Goal: Transaction & Acquisition: Register for event/course

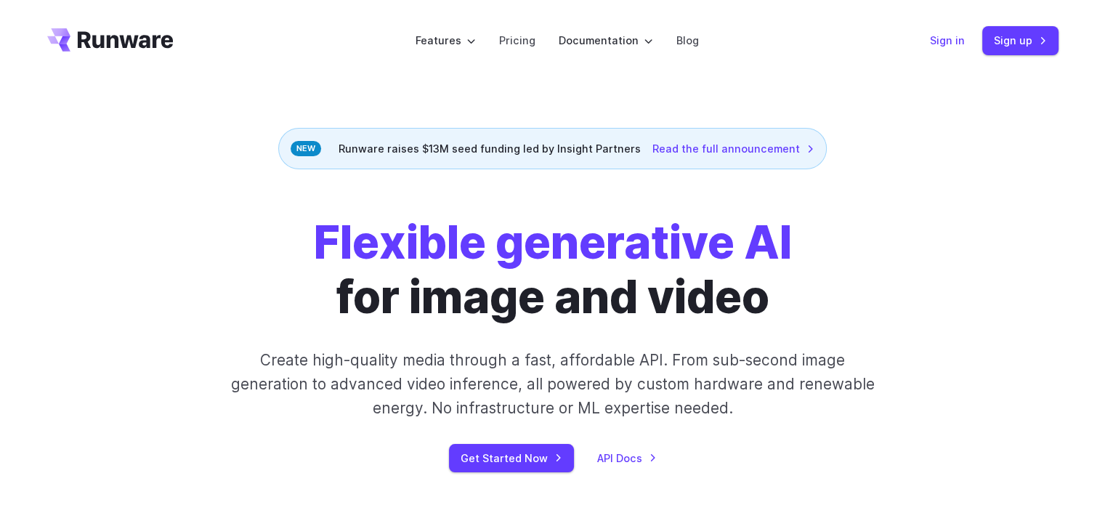
click at [938, 40] on link "Sign in" at bounding box center [947, 40] width 35 height 17
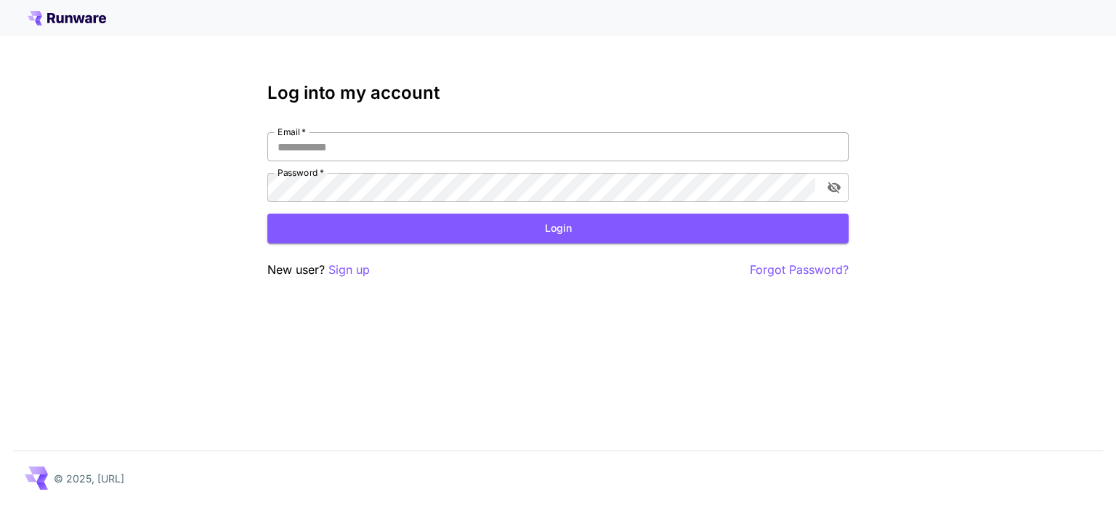
click at [561, 147] on input "Email   *" at bounding box center [557, 146] width 581 height 29
click at [561, 145] on input "Email   *" at bounding box center [557, 146] width 581 height 29
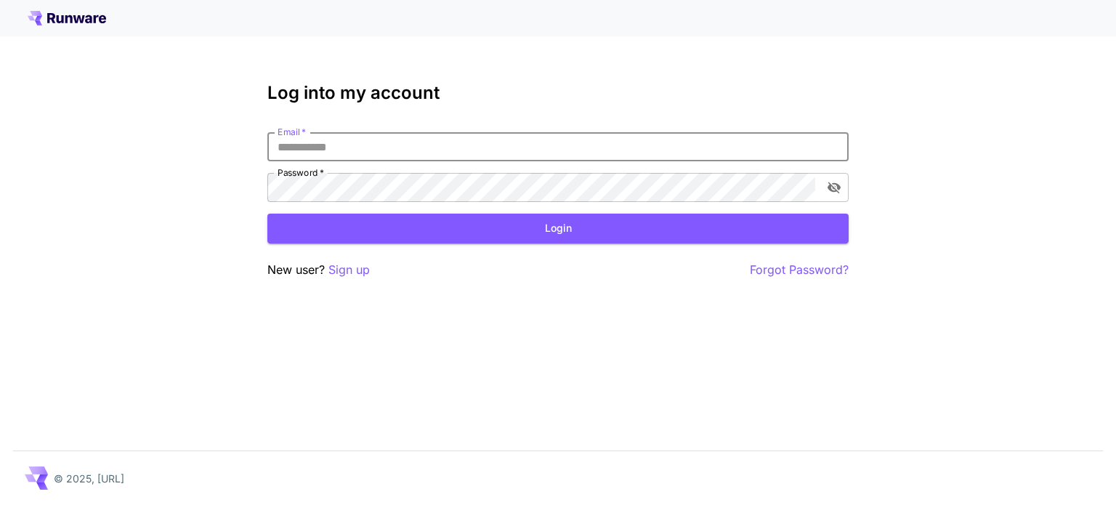
click at [561, 145] on input "Email   *" at bounding box center [557, 146] width 581 height 29
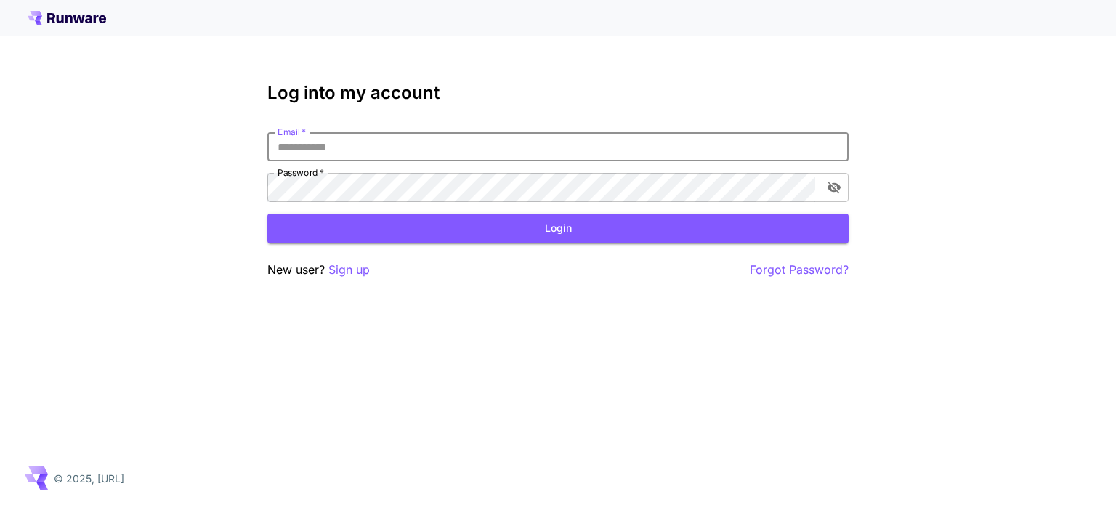
click at [561, 145] on input "Email   *" at bounding box center [557, 146] width 581 height 29
click at [495, 149] on input "Email   *" at bounding box center [557, 146] width 581 height 29
type input "**********"
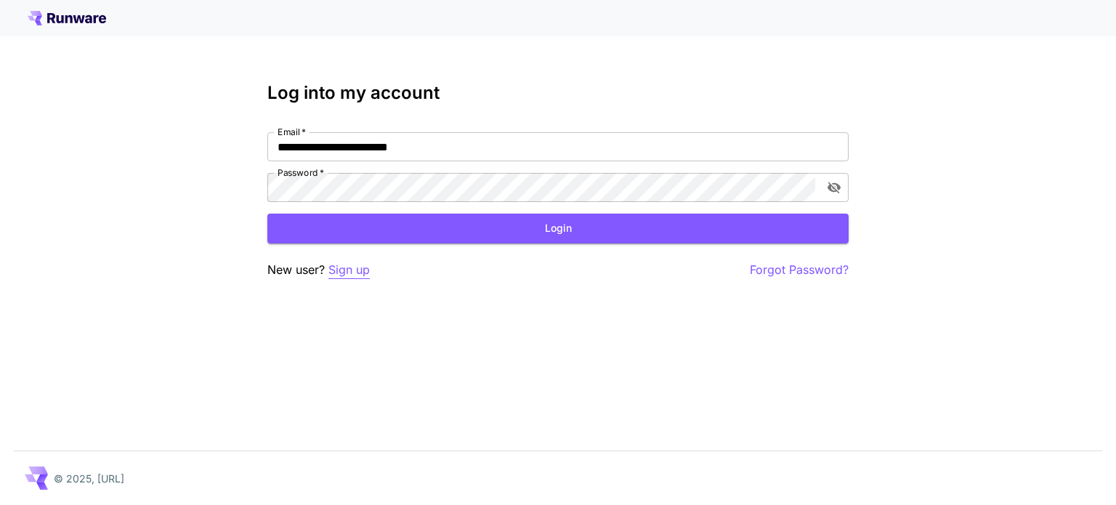
click at [349, 267] on p "Sign up" at bounding box center [348, 270] width 41 height 18
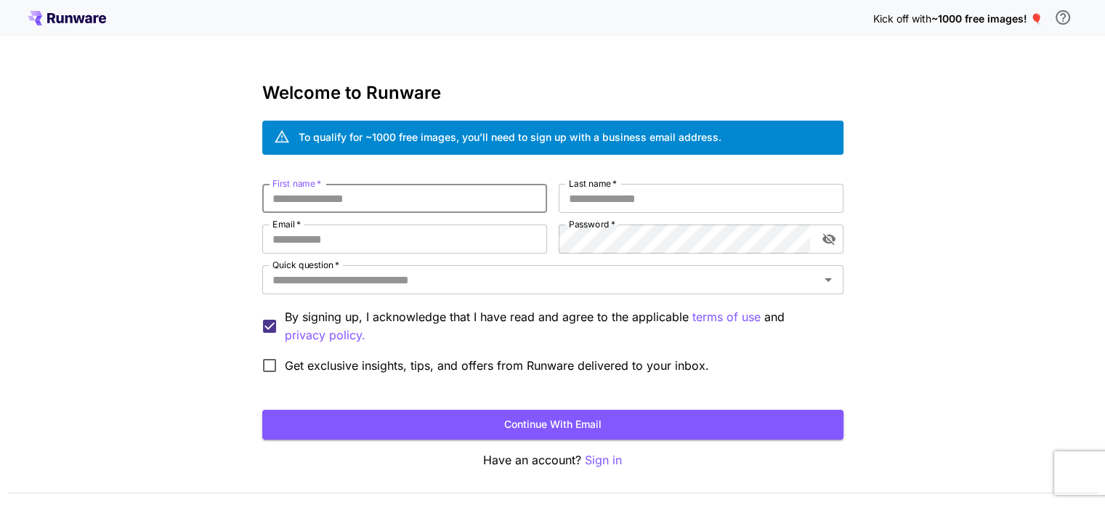
click at [323, 209] on input "First name   *" at bounding box center [404, 198] width 285 height 29
drag, startPoint x: 293, startPoint y: 131, endPoint x: 333, endPoint y: 139, distance: 40.0
click at [298, 133] on div "To qualify for ~1000 free images, you’ll need to sign up with a business email …" at bounding box center [552, 138] width 581 height 34
drag, startPoint x: 466, startPoint y: 152, endPoint x: 628, endPoint y: 146, distance: 162.1
click at [532, 151] on div "To qualify for ~1000 free images, you’ll need to sign up with a business email …" at bounding box center [552, 138] width 581 height 34
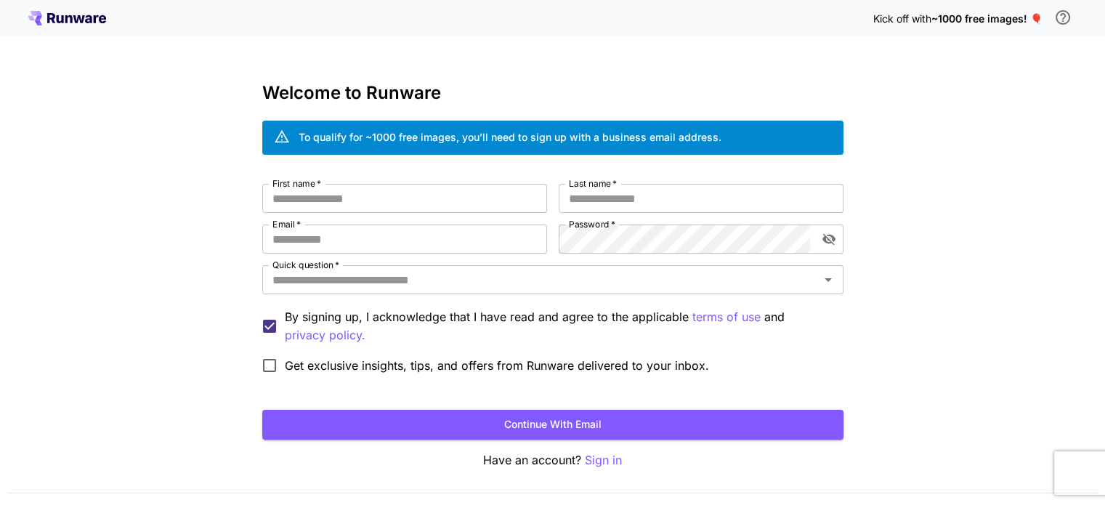
click at [726, 140] on div "To qualify for ~1000 free images, you’ll need to sign up with a business email …" at bounding box center [552, 138] width 581 height 34
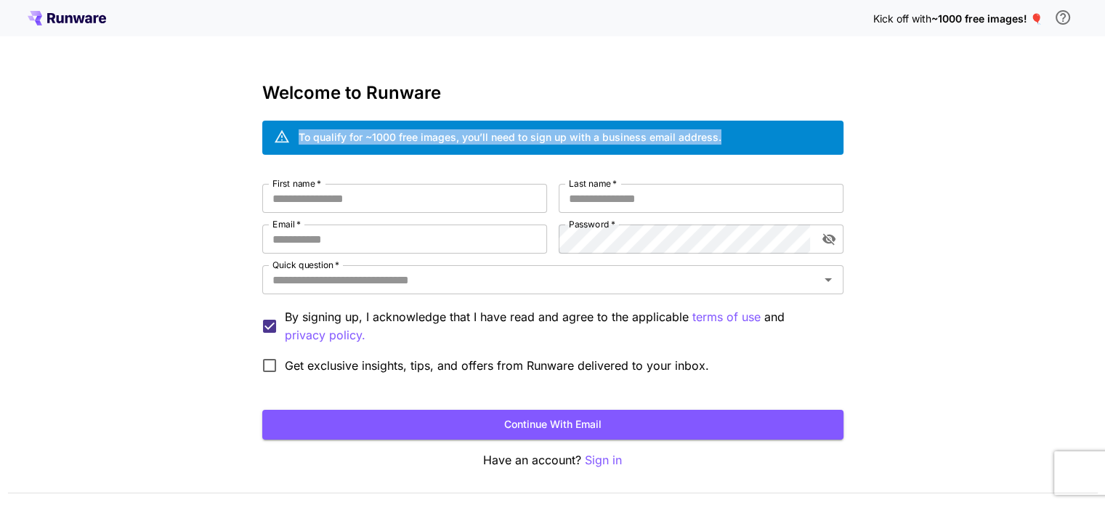
drag, startPoint x: 721, startPoint y: 131, endPoint x: 259, endPoint y: 137, distance: 461.3
click at [259, 137] on div "Kick off with ~1000 free images! 🎈 Welcome to Runware To qualify for ~1000 free…" at bounding box center [552, 273] width 1105 height 547
copy div "To qualify for ~1000 free images, you’ll need to sign up with a business email …"
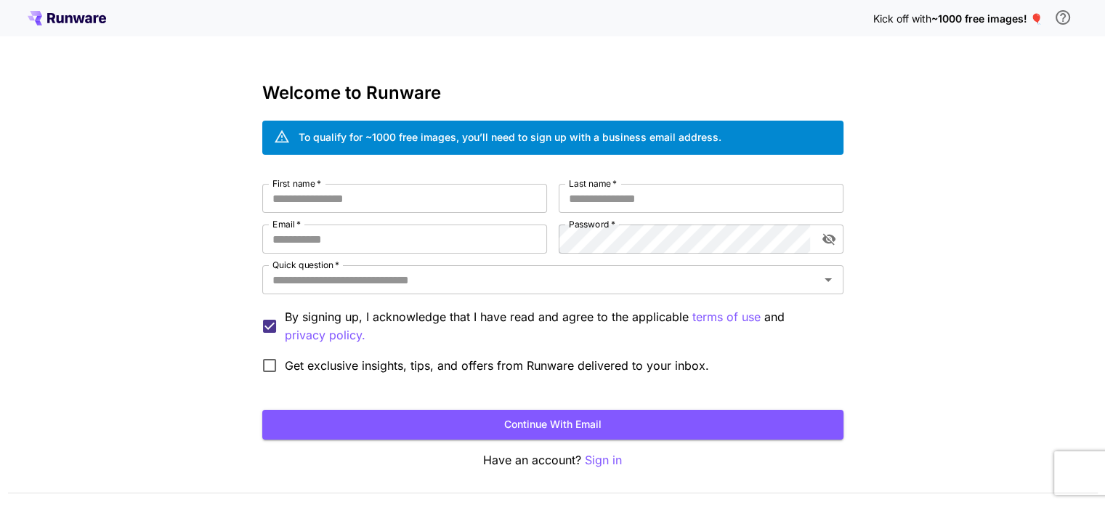
click at [976, 124] on div "Kick off with ~1000 free images! 🎈 Welcome to Runware To qualify for ~1000 free…" at bounding box center [552, 273] width 1105 height 547
click at [378, 192] on input "First name   *" at bounding box center [404, 198] width 285 height 29
click at [378, 191] on input "First name   *" at bounding box center [404, 198] width 285 height 29
type input "*****"
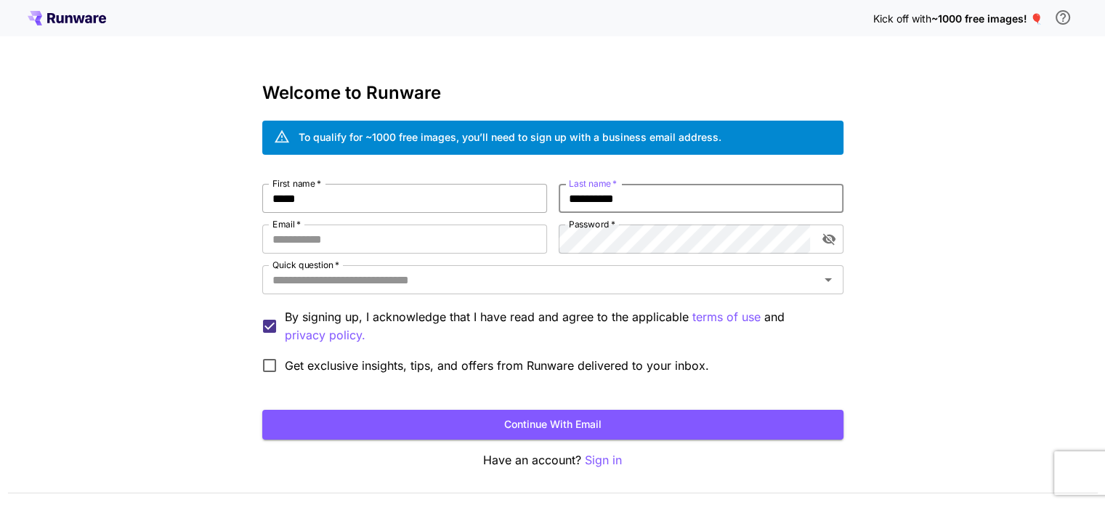
type input "**********"
click at [831, 239] on icon "toggle password visibility" at bounding box center [829, 239] width 15 height 15
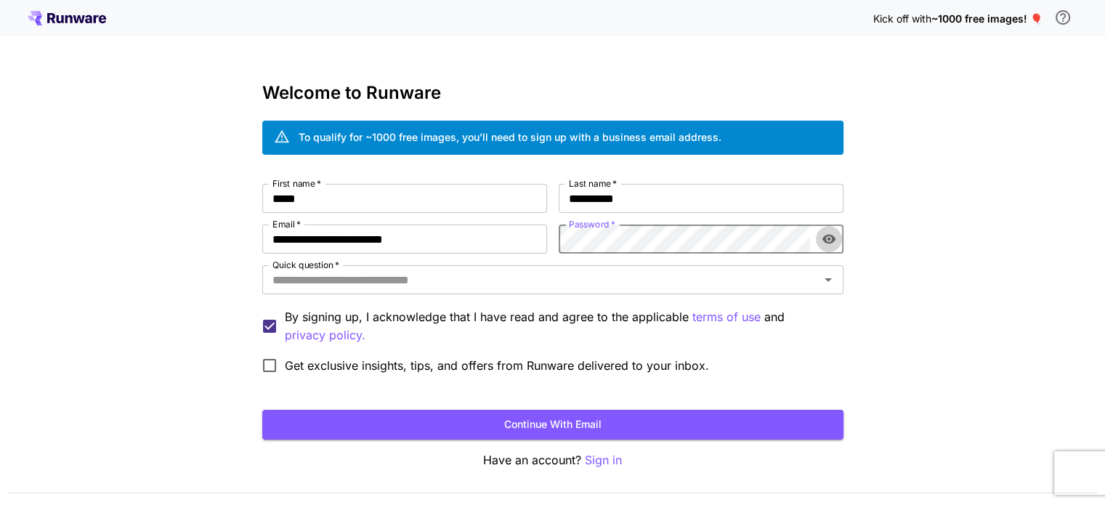
click at [831, 239] on icon "toggle password visibility" at bounding box center [829, 239] width 15 height 15
click at [831, 246] on icon "toggle password visibility" at bounding box center [829, 239] width 15 height 15
click at [827, 243] on icon "toggle password visibility" at bounding box center [829, 239] width 15 height 15
click at [878, 236] on div "**********" at bounding box center [552, 273] width 1105 height 547
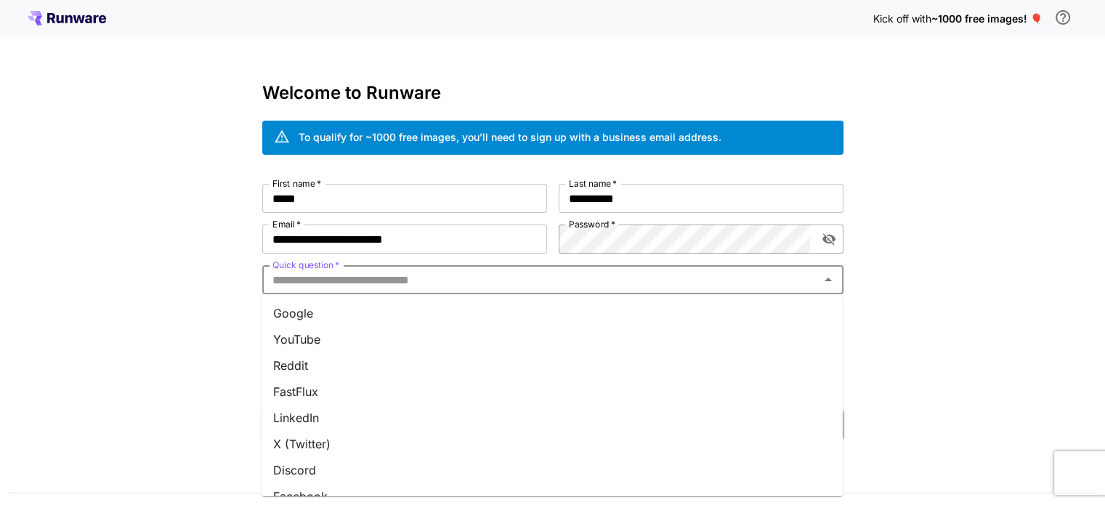
click at [450, 284] on input "Quick question   *" at bounding box center [541, 280] width 548 height 20
click at [329, 321] on li "Google" at bounding box center [552, 313] width 581 height 26
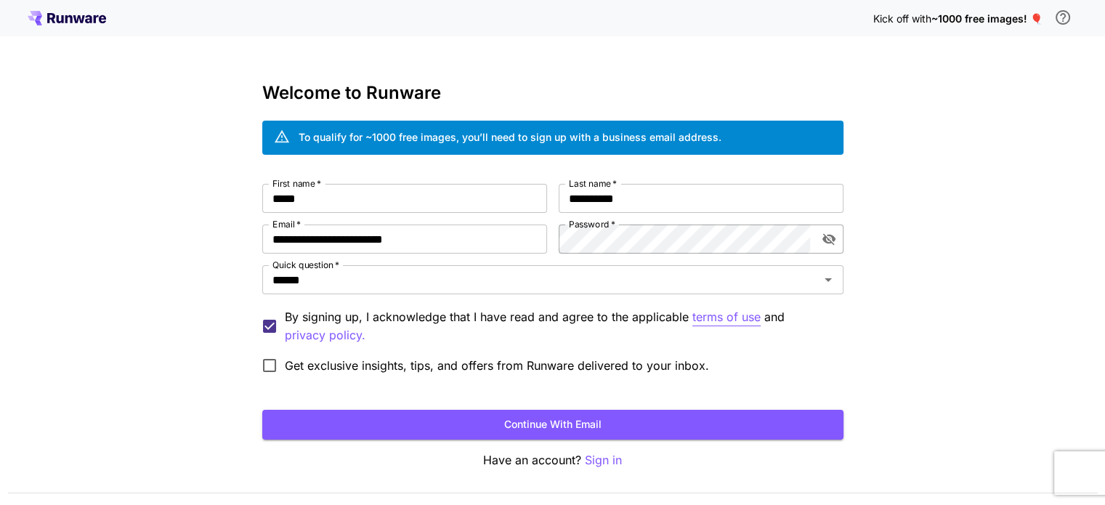
drag, startPoint x: 709, startPoint y: 313, endPoint x: 692, endPoint y: 325, distance: 21.4
click at [692, 325] on p "terms of use" at bounding box center [726, 317] width 68 height 18
click at [314, 334] on p "privacy policy." at bounding box center [325, 335] width 81 height 18
click at [838, 243] on button "toggle password visibility" at bounding box center [829, 239] width 26 height 26
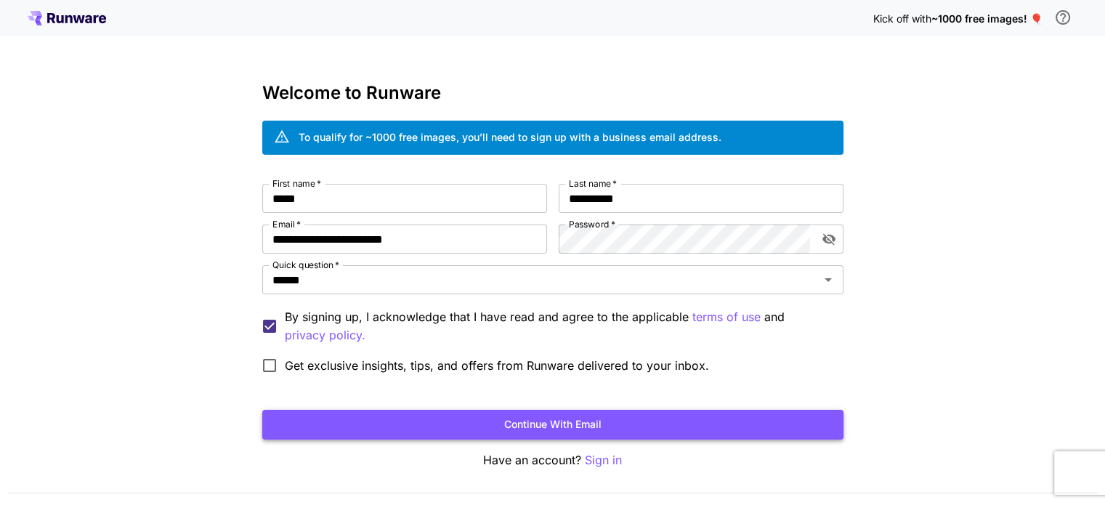
click at [406, 420] on button "Continue with email" at bounding box center [552, 425] width 581 height 30
click at [683, 410] on button "Continue with email" at bounding box center [552, 425] width 581 height 30
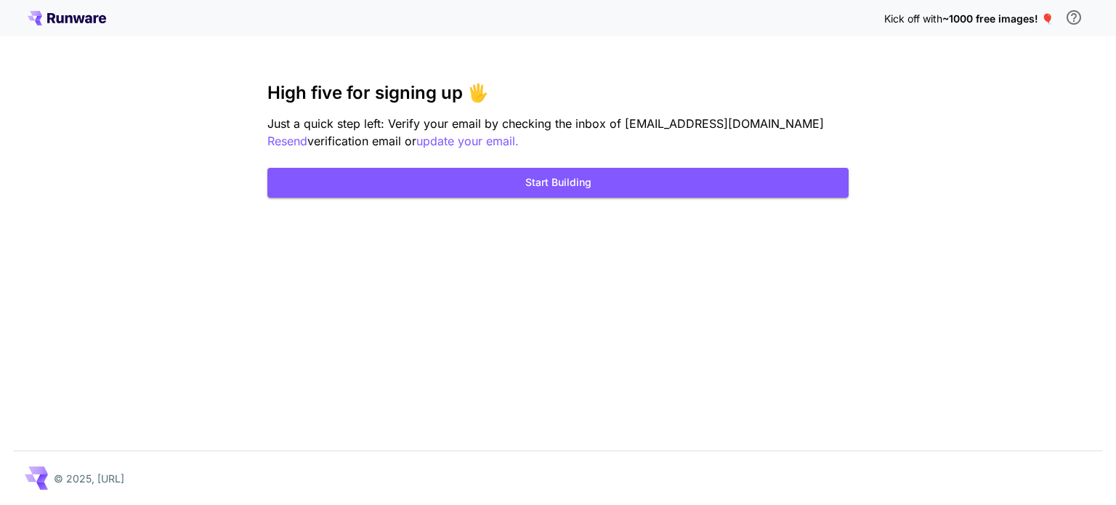
click at [689, 81] on div "Kick off with ~1000 free images! 🎈 High five for signing up 🖐️ Just a quick ste…" at bounding box center [558, 252] width 1116 height 505
click at [705, 81] on div "Kick off with ~1000 free images! 🎈 High five for signing up 🖐️ Just a quick ste…" at bounding box center [558, 252] width 1116 height 505
click at [1086, 99] on div "Kick off with ~1000 free images! 🎈 High five for signing up 🖐️ Just a quick ste…" at bounding box center [558, 252] width 1116 height 505
click at [645, 174] on button "Start Building" at bounding box center [557, 183] width 581 height 30
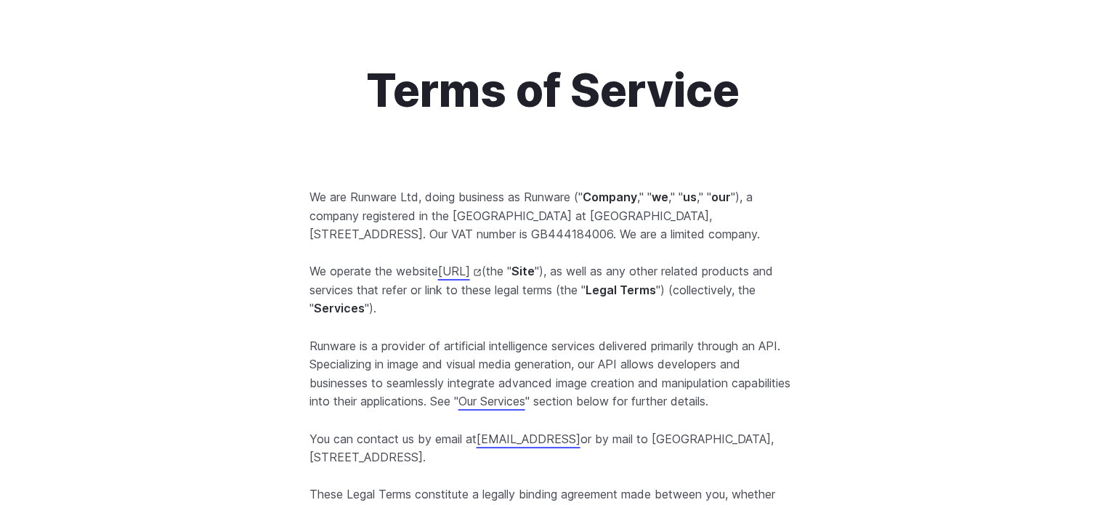
scroll to position [73, 0]
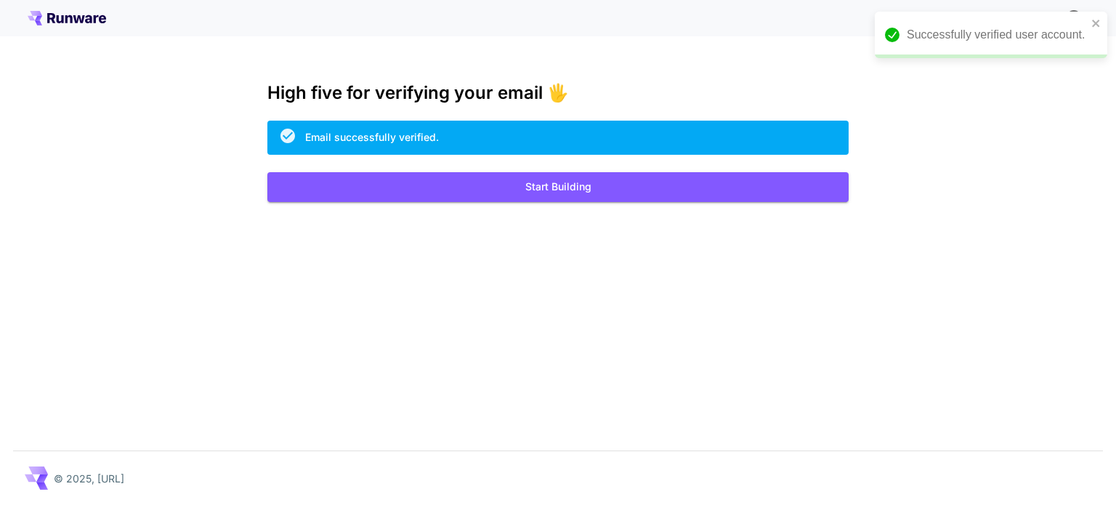
click at [734, 64] on div "Kick off with ~1000 free images! 🎈 High five for verifying your email 🖐️ Email …" at bounding box center [558, 252] width 1116 height 505
click at [1093, 25] on icon "close" at bounding box center [1095, 23] width 7 height 7
click at [715, 177] on button "Start Building" at bounding box center [557, 187] width 581 height 30
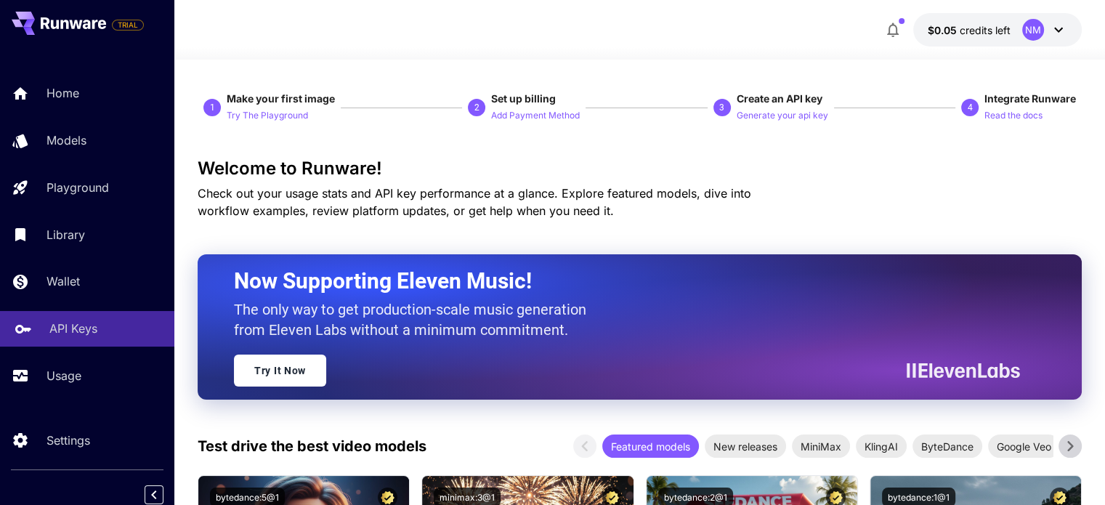
click at [86, 315] on link "API Keys" at bounding box center [87, 329] width 174 height 36
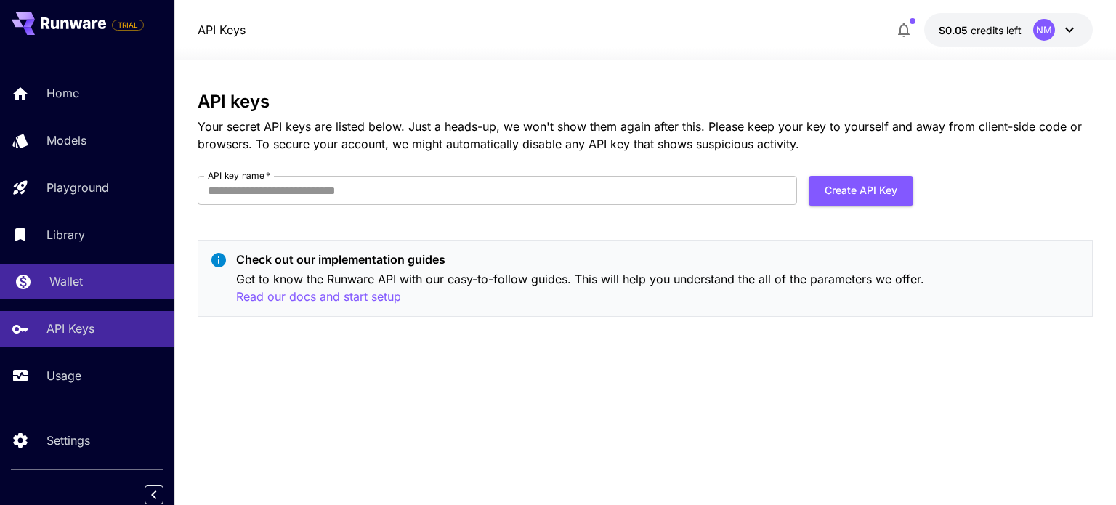
click at [70, 285] on p "Wallet" at bounding box center [65, 280] width 33 height 17
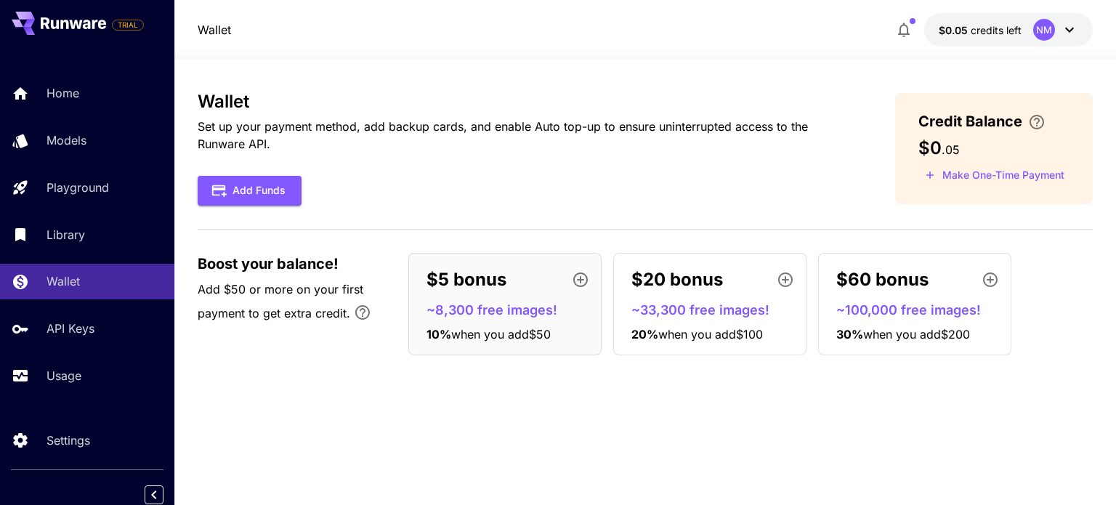
click at [511, 200] on div "Add Funds" at bounding box center [523, 191] width 650 height 30
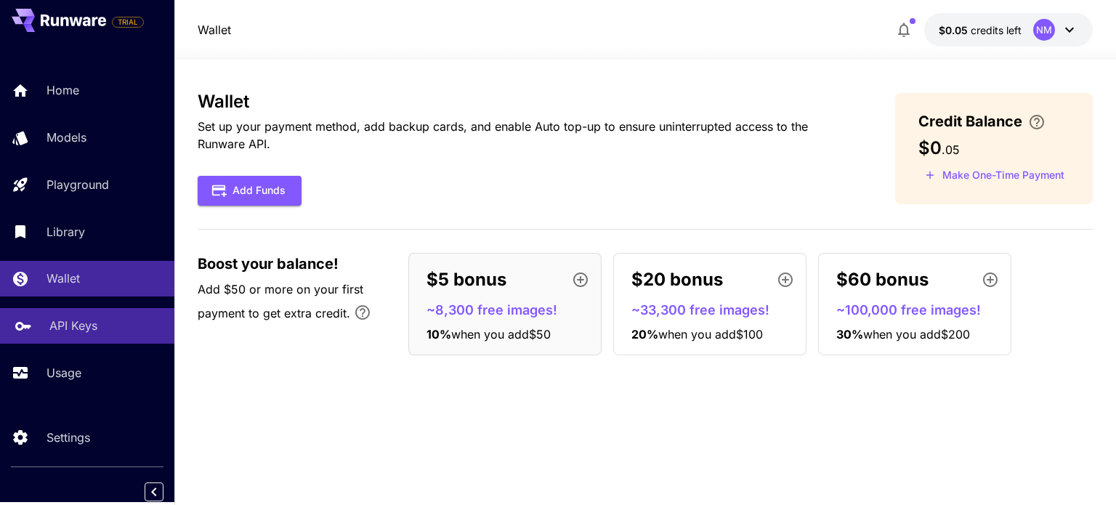
scroll to position [6, 0]
click at [134, 331] on div "API Keys" at bounding box center [105, 325] width 113 height 17
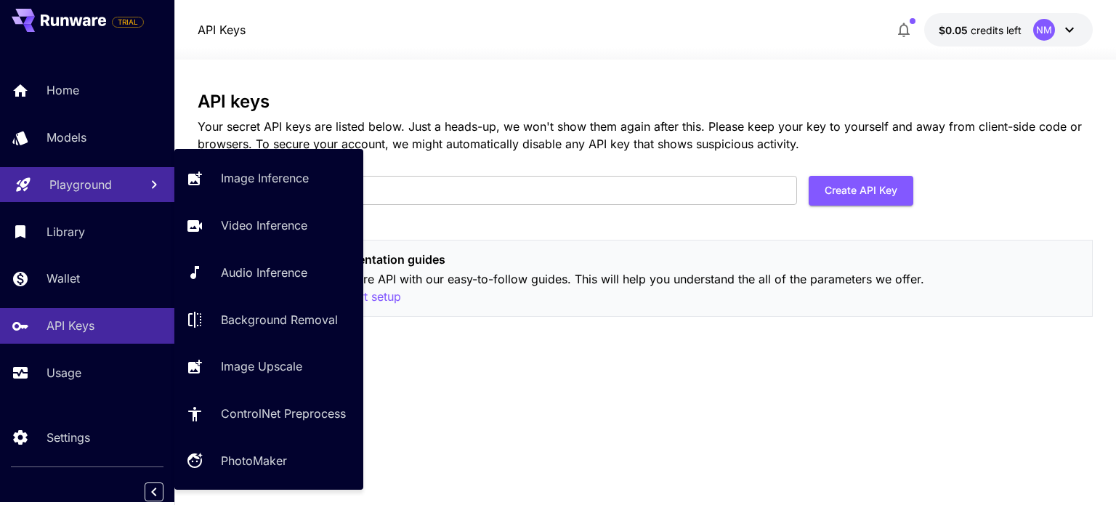
click at [66, 187] on p "Playground" at bounding box center [80, 184] width 62 height 17
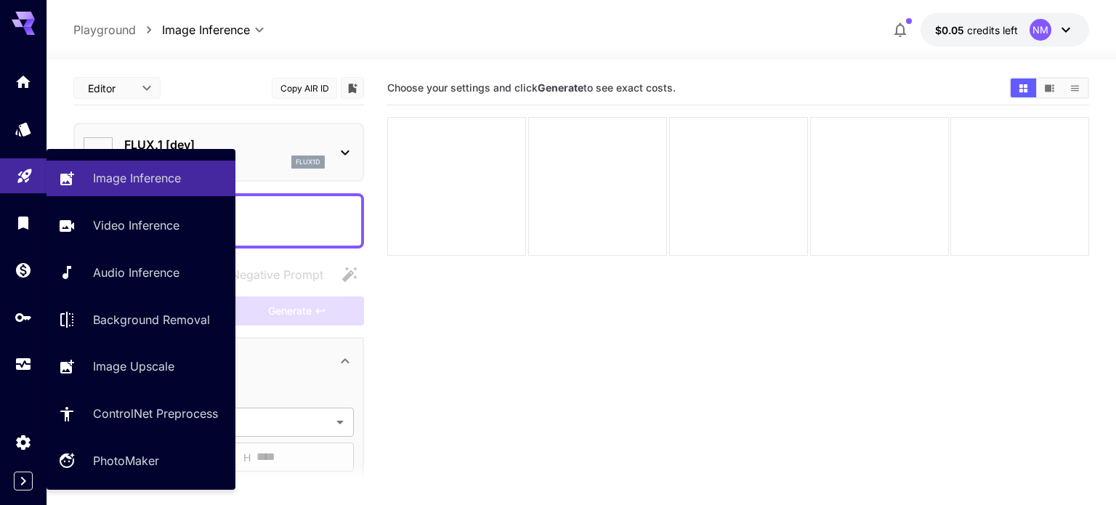
type input "**********"
click at [81, 185] on link "Image Inference" at bounding box center [140, 179] width 189 height 36
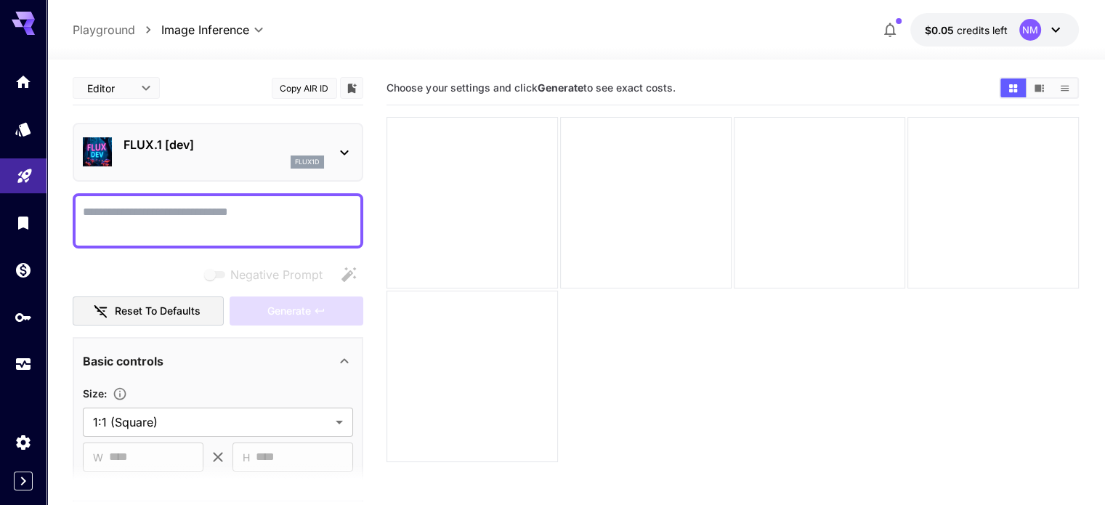
click at [221, 158] on div "flux1d" at bounding box center [223, 161] width 200 height 13
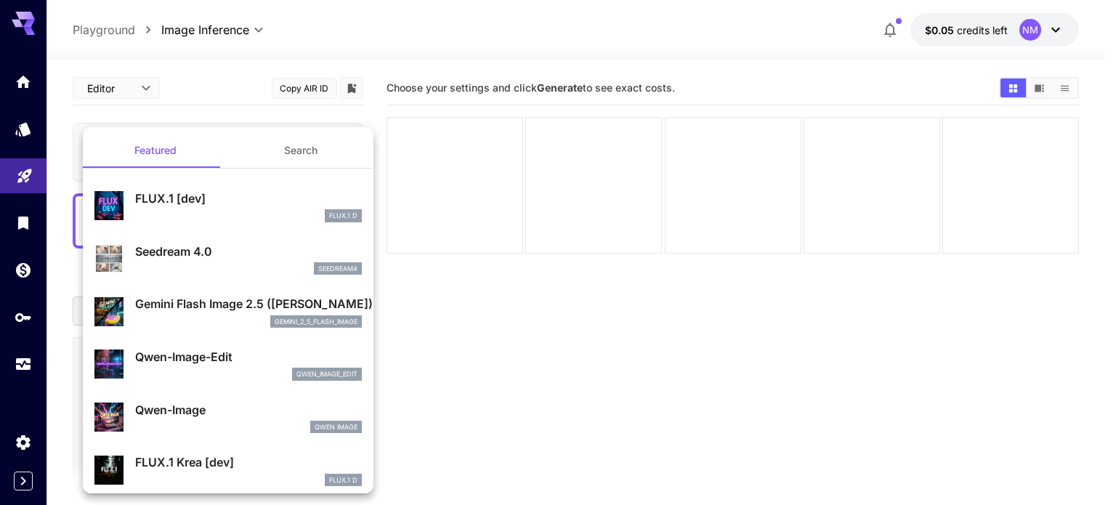
click at [453, 130] on div at bounding box center [558, 252] width 1116 height 505
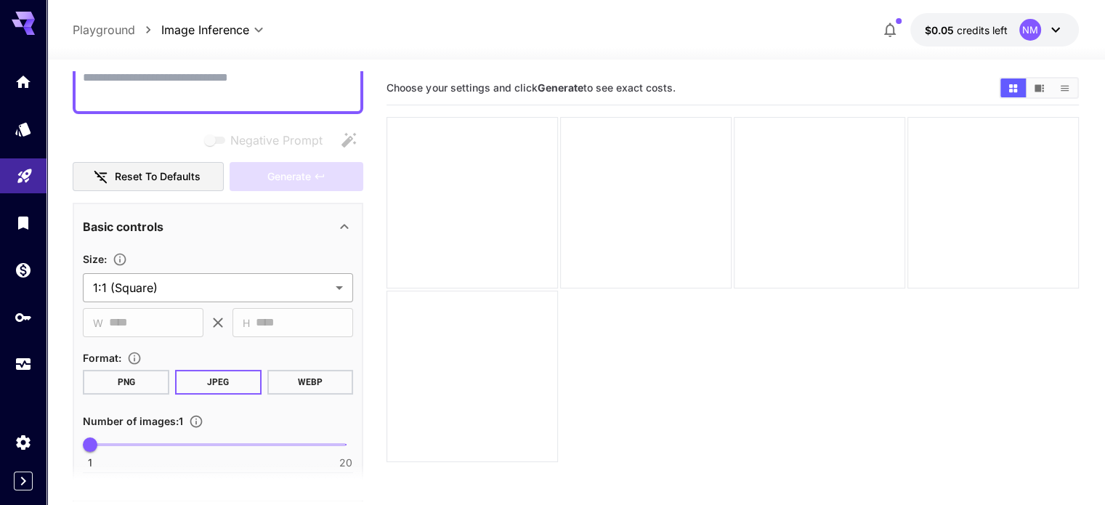
scroll to position [145, 0]
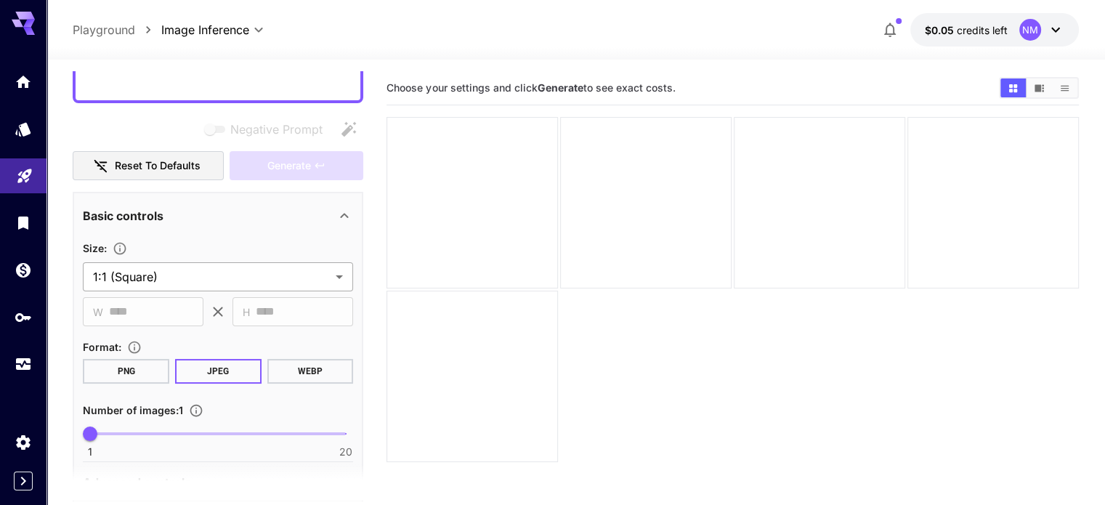
click at [236, 280] on body "**********" at bounding box center [552, 310] width 1105 height 620
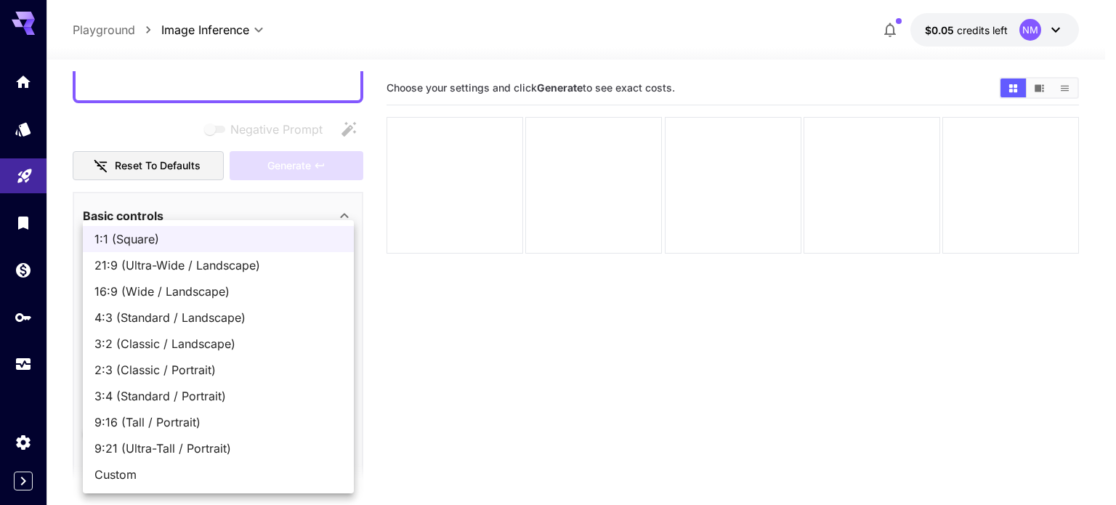
click at [172, 289] on span "16:9 (Wide / Landscape)" at bounding box center [218, 291] width 248 height 17
type input "**********"
type input "****"
type input "***"
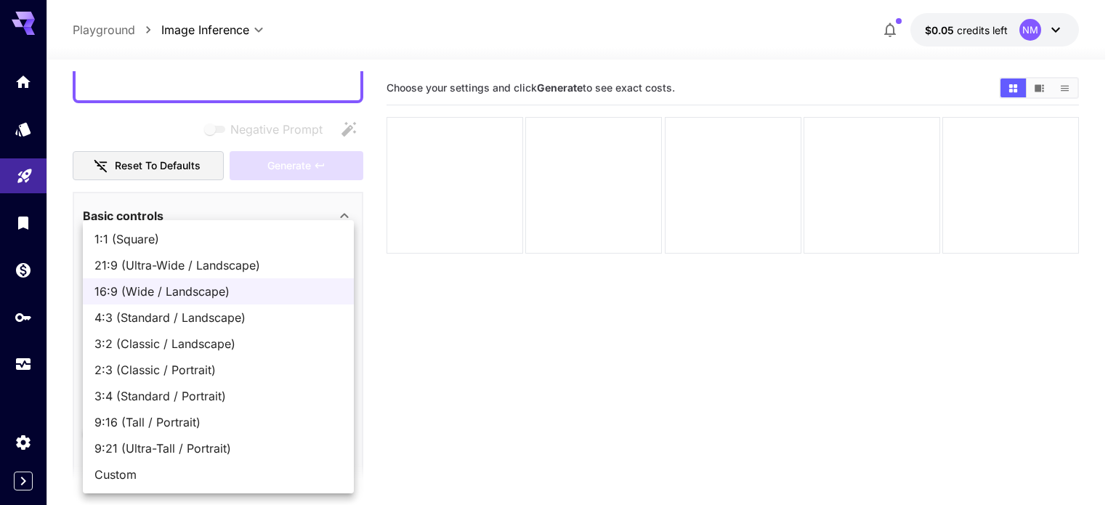
click at [203, 266] on body "**********" at bounding box center [558, 310] width 1116 height 620
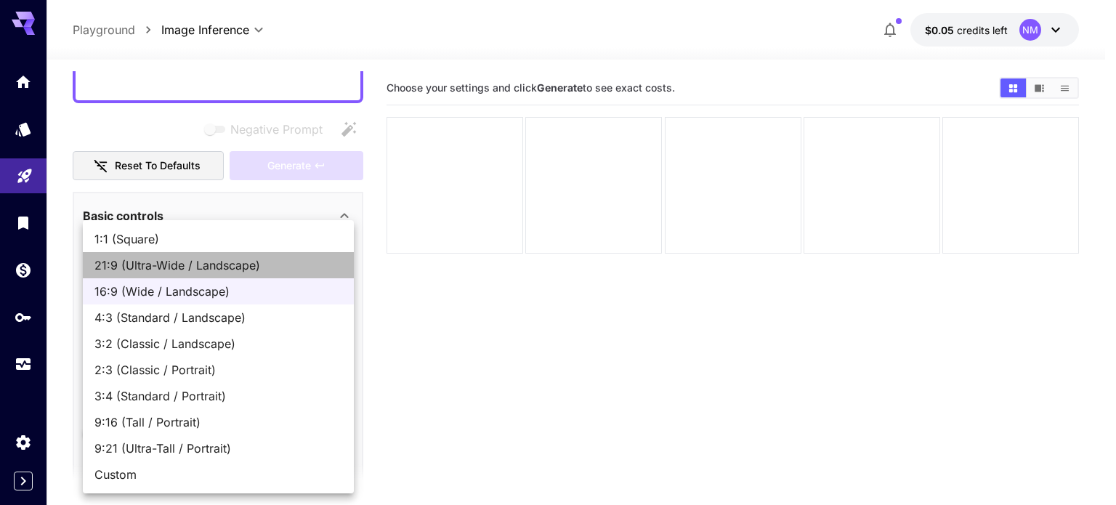
click at [195, 267] on span "21:9 (Ultra-Wide / Landscape)" at bounding box center [218, 264] width 248 height 17
type input "**********"
type input "****"
type input "***"
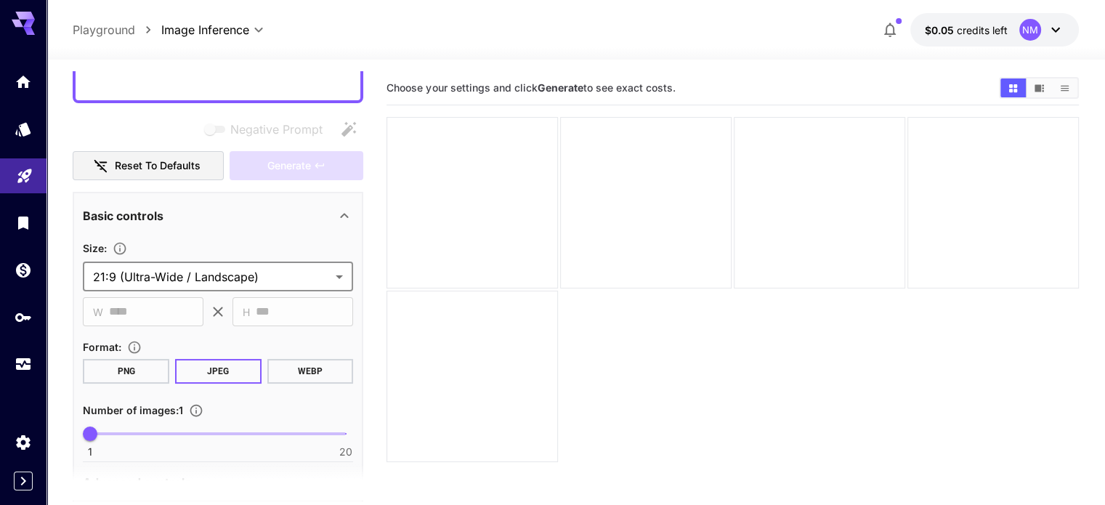
click at [192, 268] on body "**********" at bounding box center [552, 310] width 1105 height 620
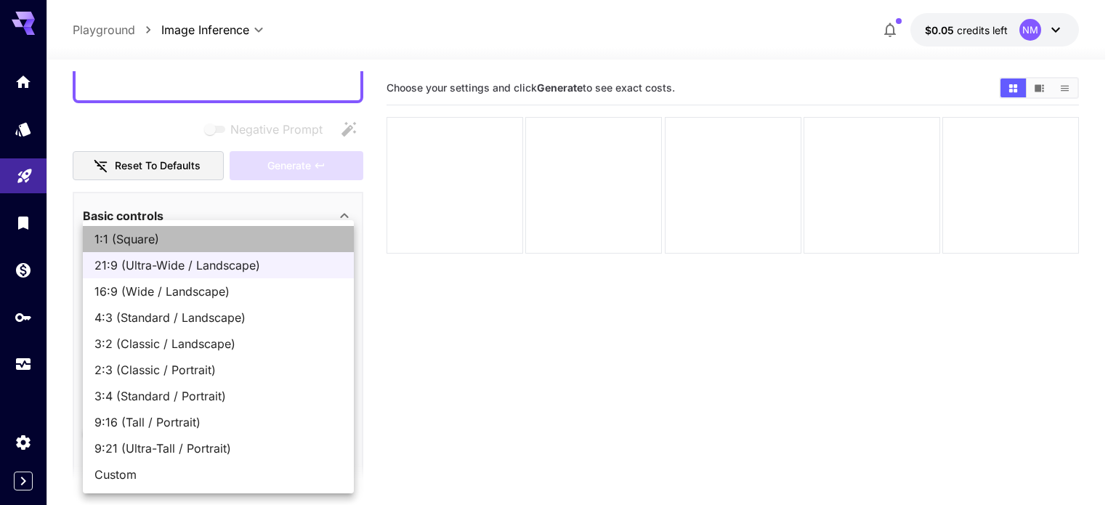
click at [170, 243] on span "1:1 (Square)" at bounding box center [218, 238] width 248 height 17
type input "**********"
type input "****"
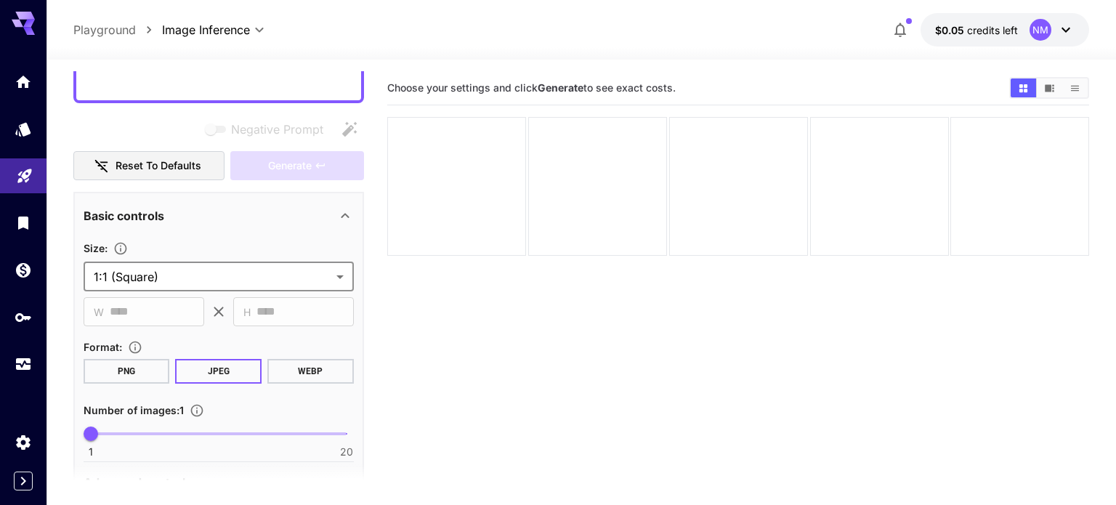
click at [182, 268] on body "**********" at bounding box center [558, 310] width 1116 height 620
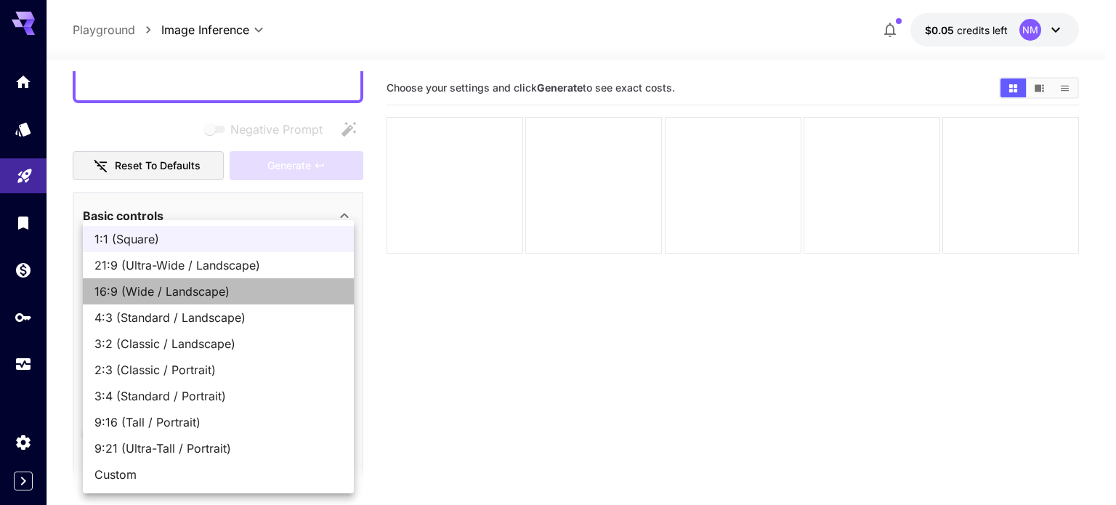
click at [171, 291] on span "16:9 (Wide / Landscape)" at bounding box center [218, 291] width 248 height 17
type input "**********"
type input "****"
type input "***"
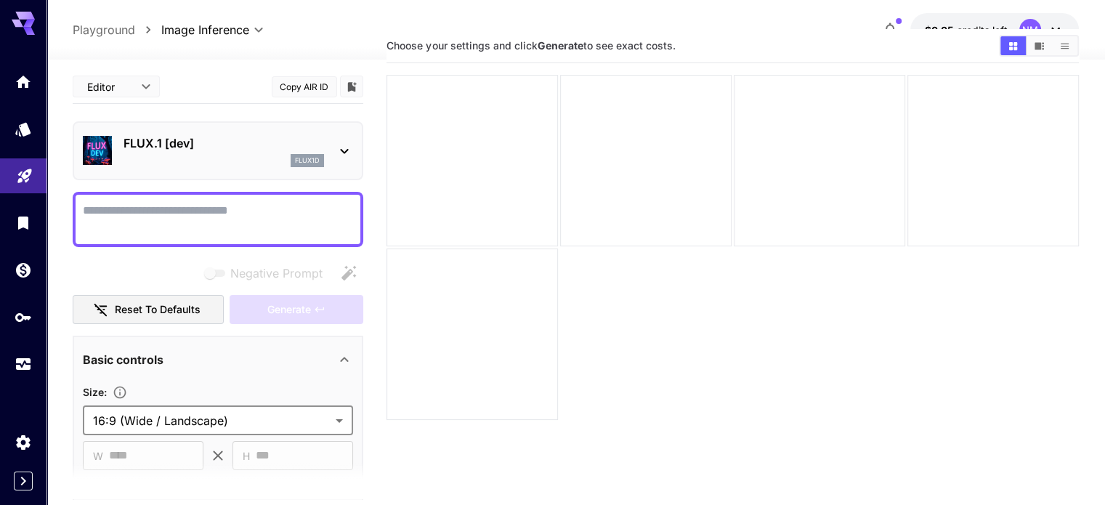
scroll to position [0, 0]
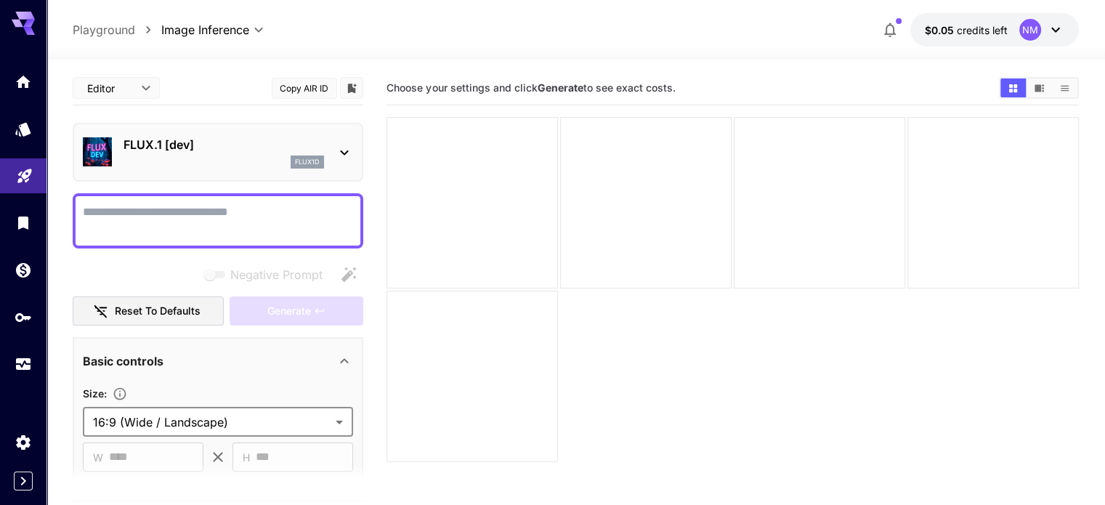
click at [187, 64] on div "**********" at bounding box center [575, 340] width 1005 height 560
click at [243, 211] on textarea "Negative Prompt" at bounding box center [218, 220] width 270 height 35
paste textarea "**********"
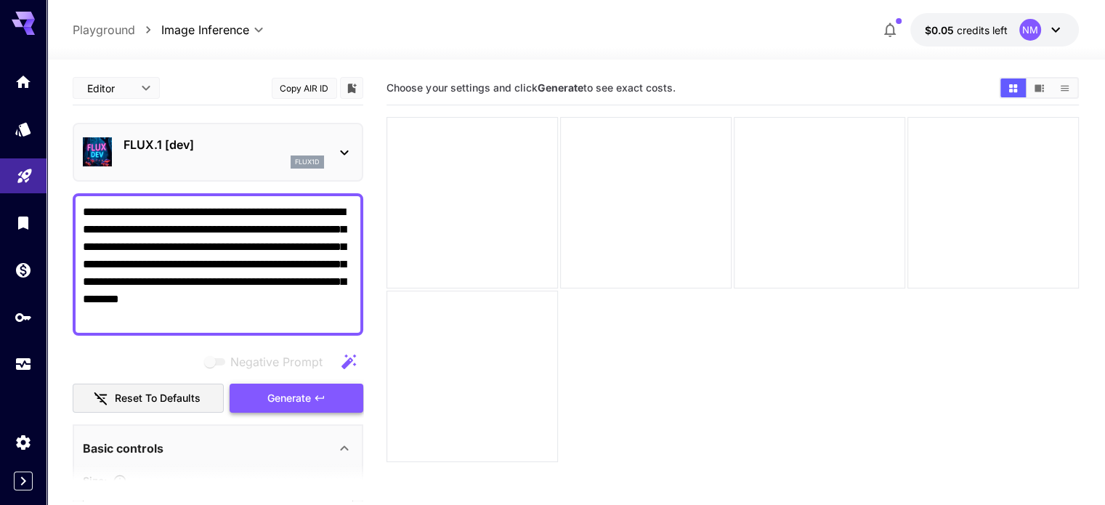
type textarea "**********"
click at [320, 389] on button "Generate" at bounding box center [297, 399] width 134 height 30
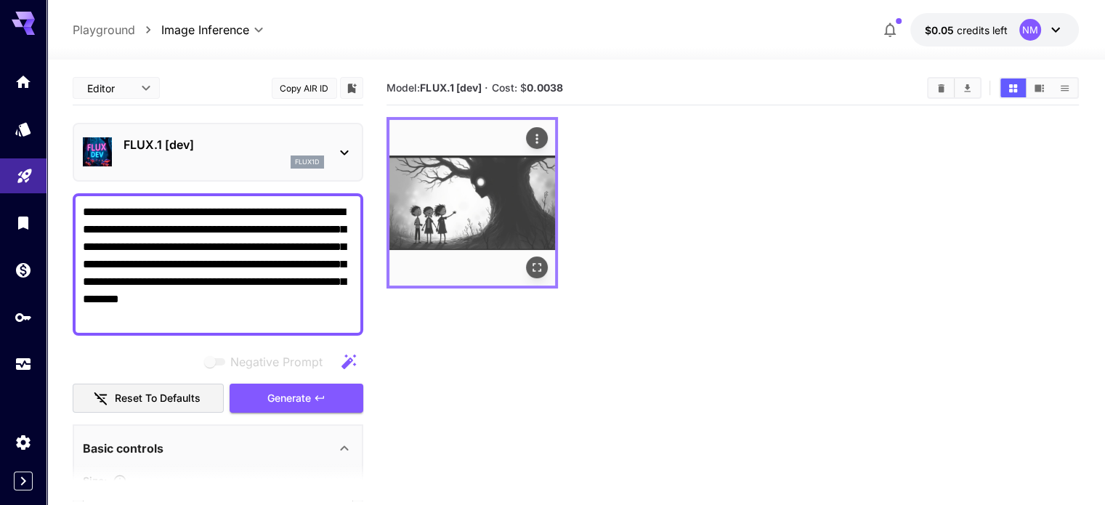
click at [530, 260] on icon "Open in fullscreen" at bounding box center [537, 267] width 15 height 15
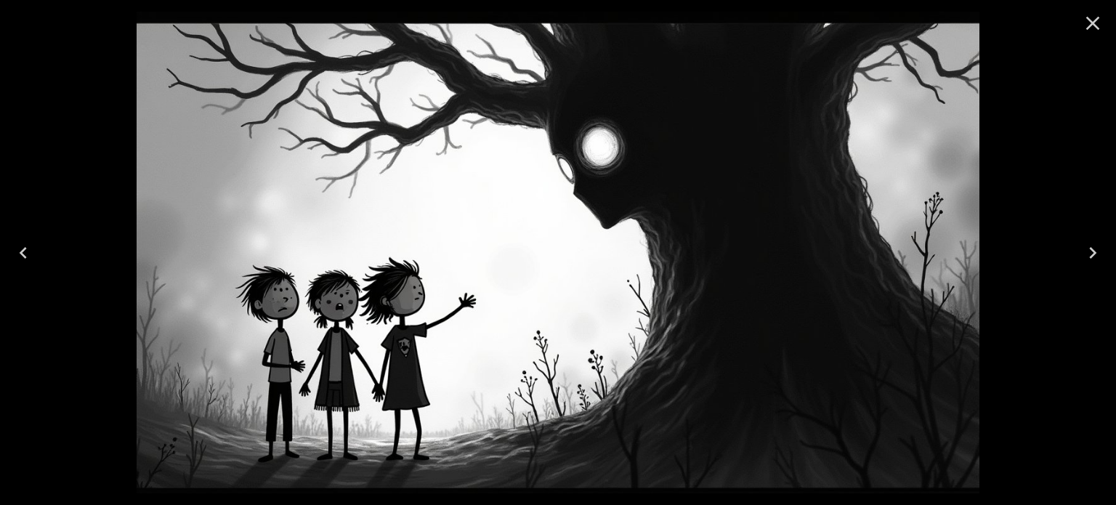
click at [61, 84] on div at bounding box center [558, 252] width 1116 height 505
click at [834, 105] on img at bounding box center [558, 253] width 843 height 482
click at [1090, 28] on icon "Close" at bounding box center [1092, 23] width 23 height 23
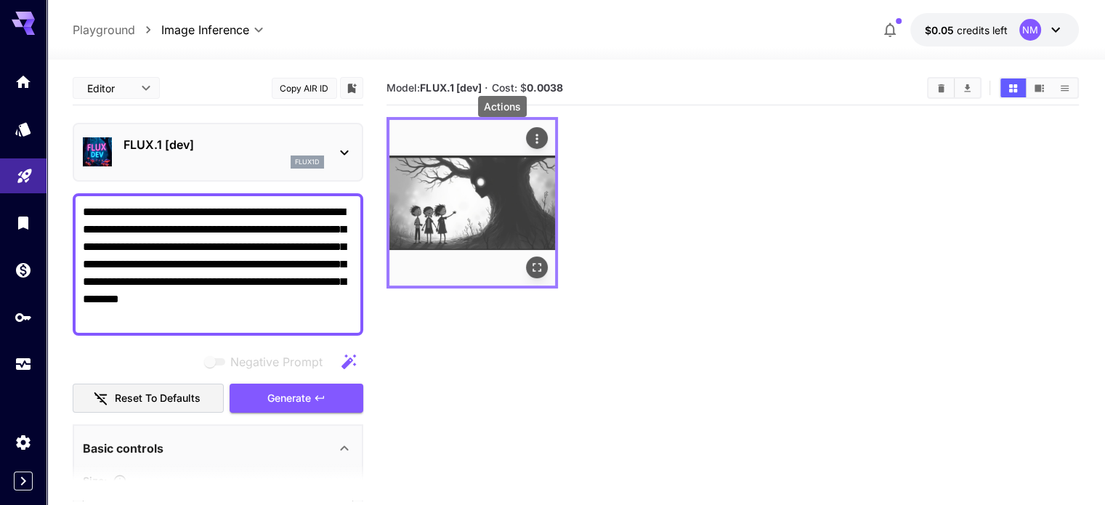
click at [530, 140] on icon "Actions" at bounding box center [537, 138] width 15 height 15
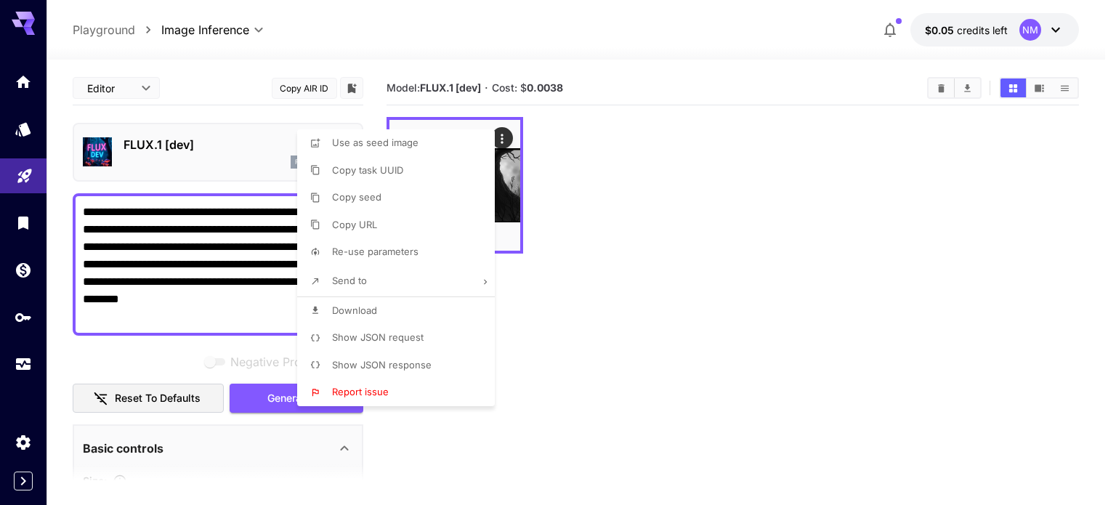
click at [652, 166] on div at bounding box center [558, 252] width 1116 height 505
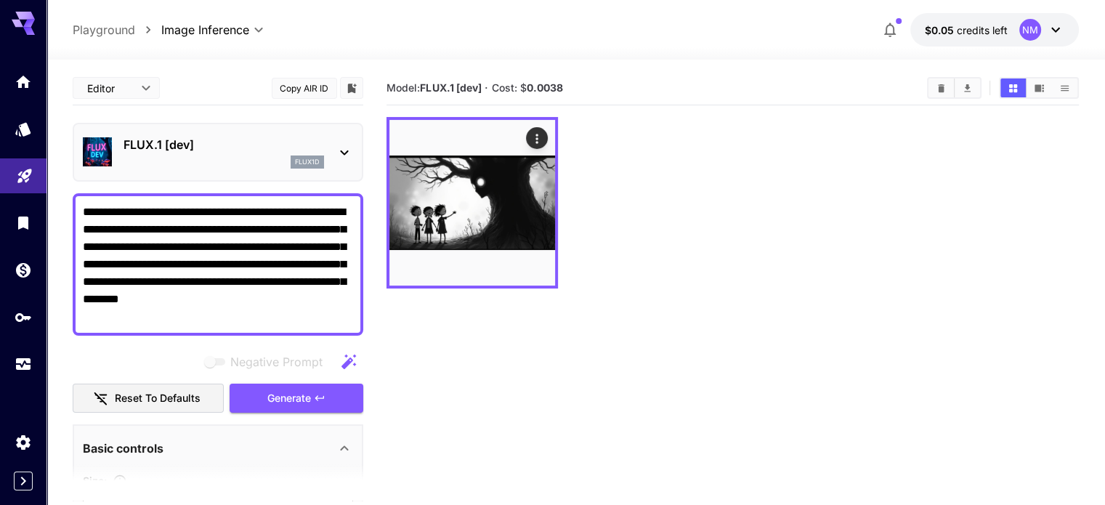
click at [551, 84] on b "0.0038" at bounding box center [545, 87] width 36 height 12
click at [645, 156] on div at bounding box center [732, 202] width 692 height 171
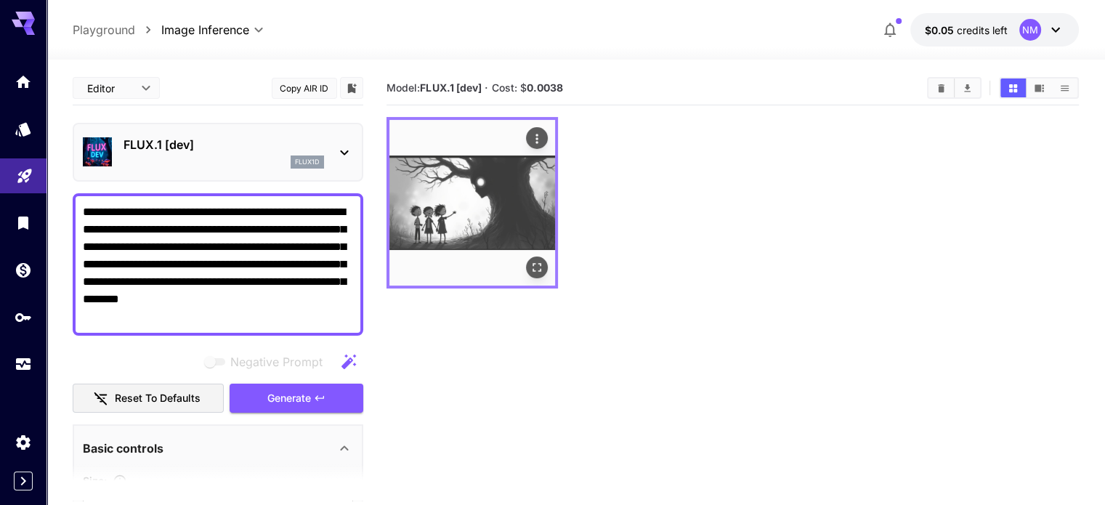
click at [458, 155] on img at bounding box center [472, 203] width 166 height 166
click at [526, 138] on button "Actions" at bounding box center [537, 138] width 22 height 22
click at [530, 141] on icon "Actions" at bounding box center [537, 138] width 15 height 15
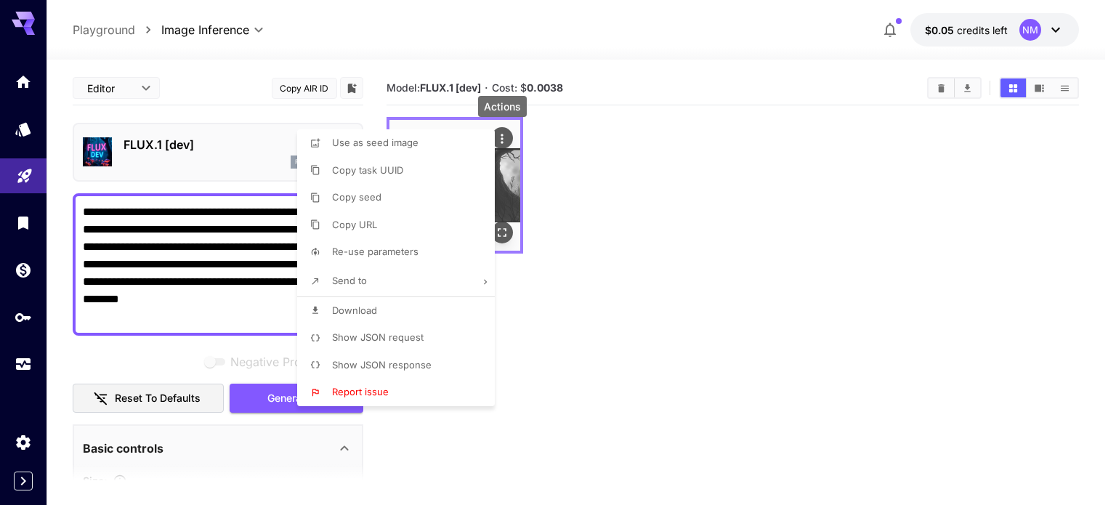
click at [505, 141] on div at bounding box center [558, 252] width 1116 height 505
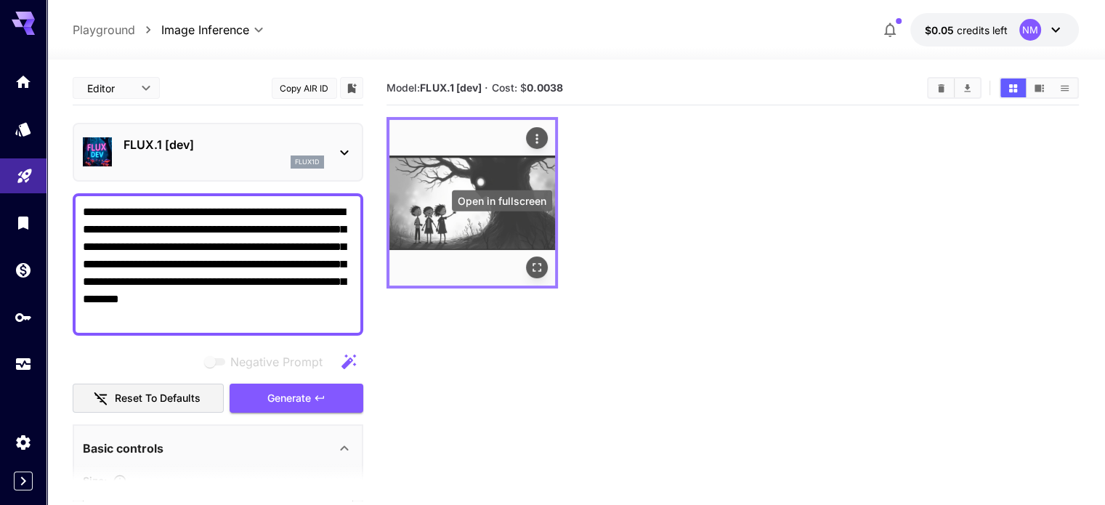
click at [530, 260] on icon "Open in fullscreen" at bounding box center [537, 267] width 15 height 15
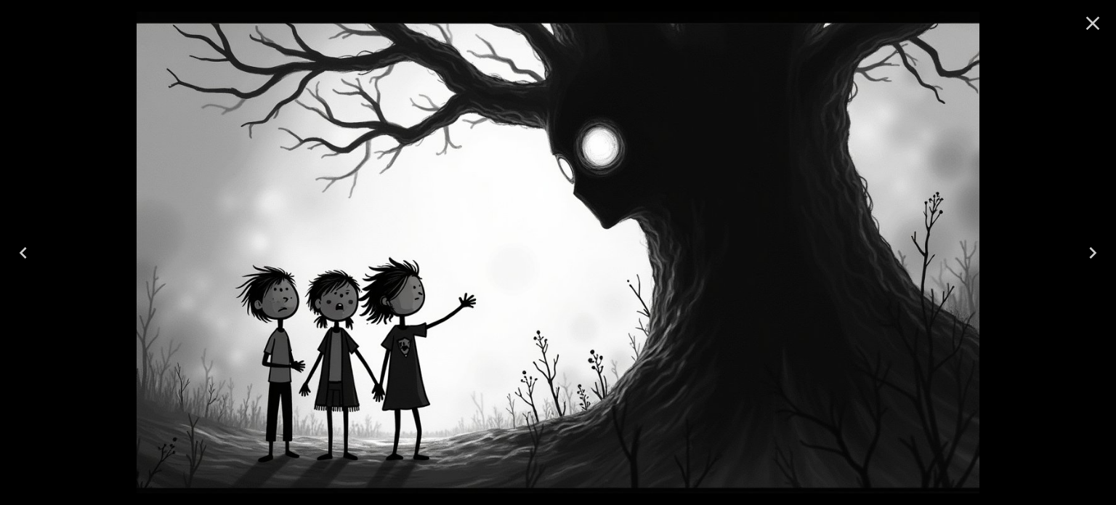
click at [1058, 142] on div at bounding box center [558, 252] width 1116 height 505
click at [1104, 28] on div at bounding box center [1092, 23] width 46 height 46
click at [1101, 23] on icon "Close" at bounding box center [1092, 23] width 23 height 23
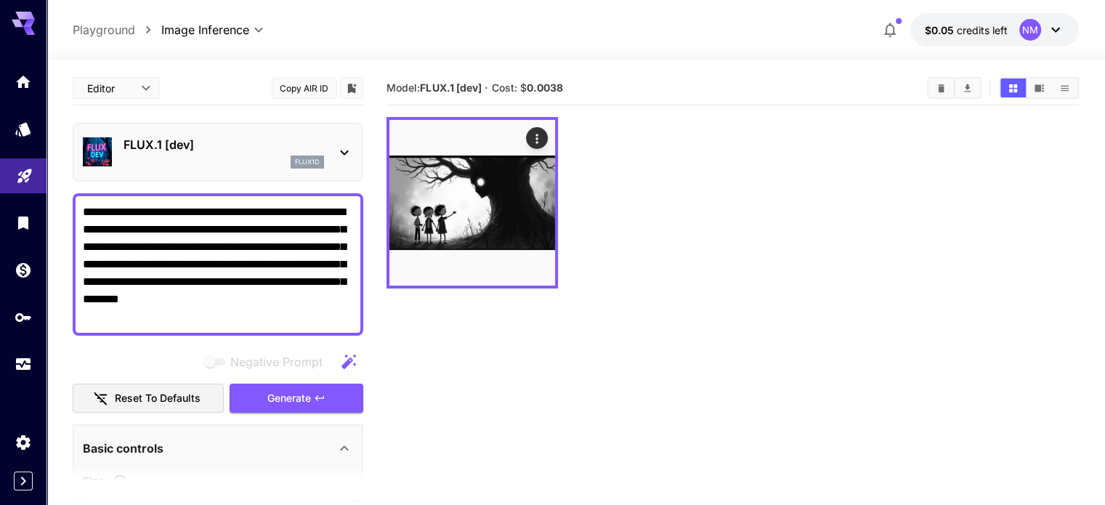
click at [18, 17] on icon at bounding box center [23, 19] width 23 height 15
click at [17, 18] on icon at bounding box center [23, 23] width 23 height 23
click at [29, 71] on icon "Home" at bounding box center [24, 77] width 17 height 17
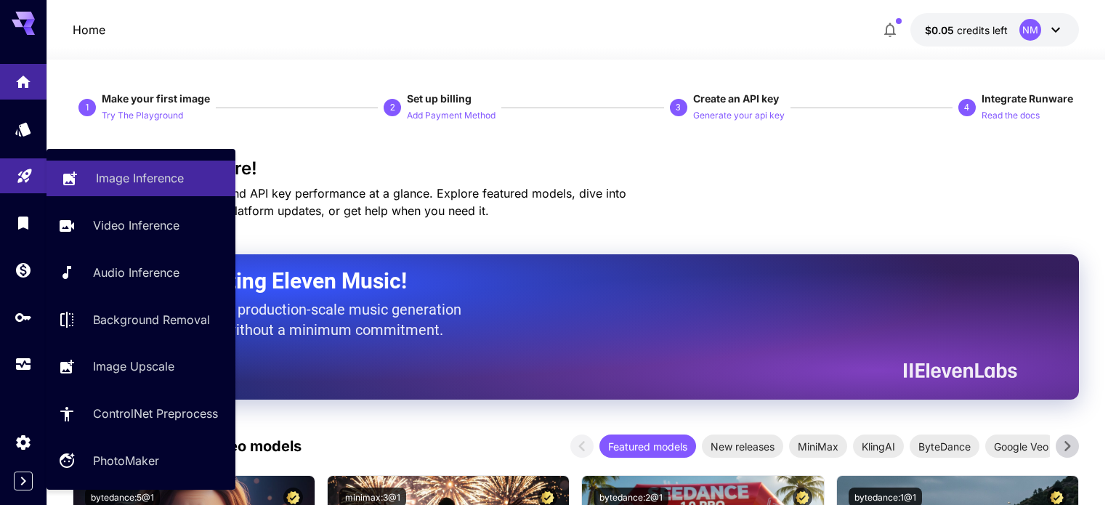
click at [96, 182] on p "Image Inference" at bounding box center [140, 177] width 88 height 17
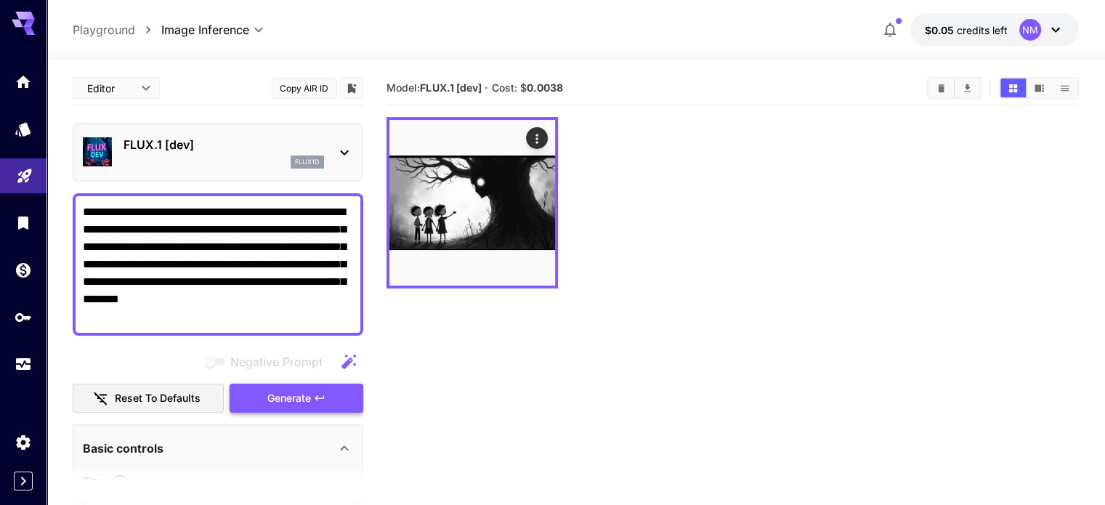
click at [291, 401] on span "Generate" at bounding box center [289, 398] width 44 height 18
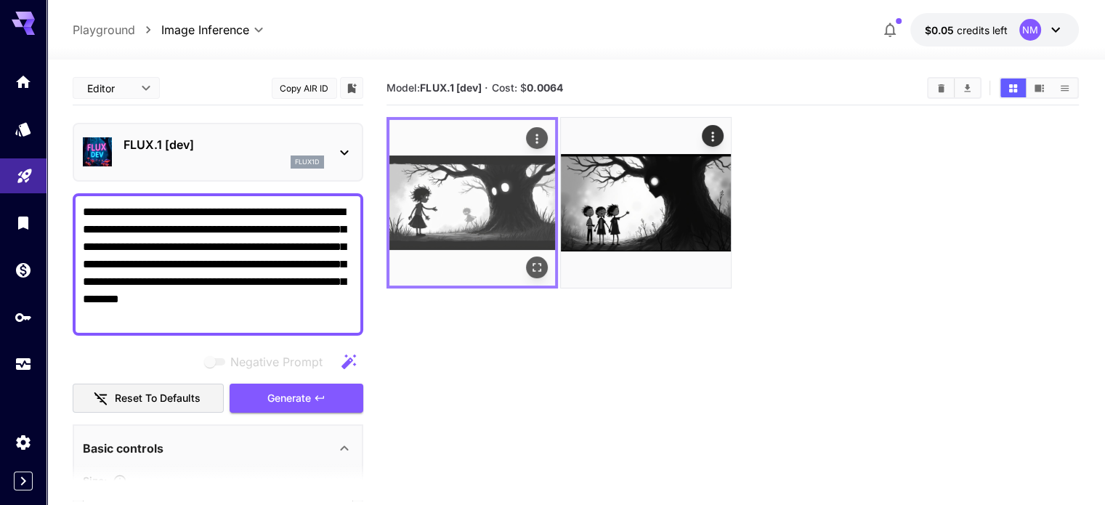
click at [474, 179] on img at bounding box center [472, 203] width 166 height 166
click at [530, 260] on icon "Open in fullscreen" at bounding box center [537, 267] width 15 height 15
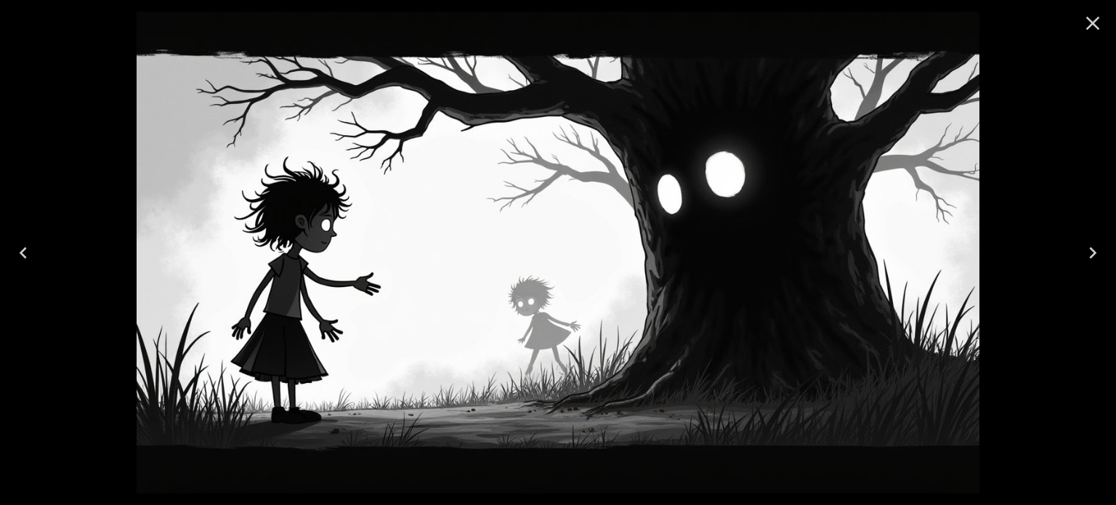
click at [45, 98] on div at bounding box center [558, 252] width 1116 height 505
click at [1087, 26] on icon "Close" at bounding box center [1093, 24] width 14 height 14
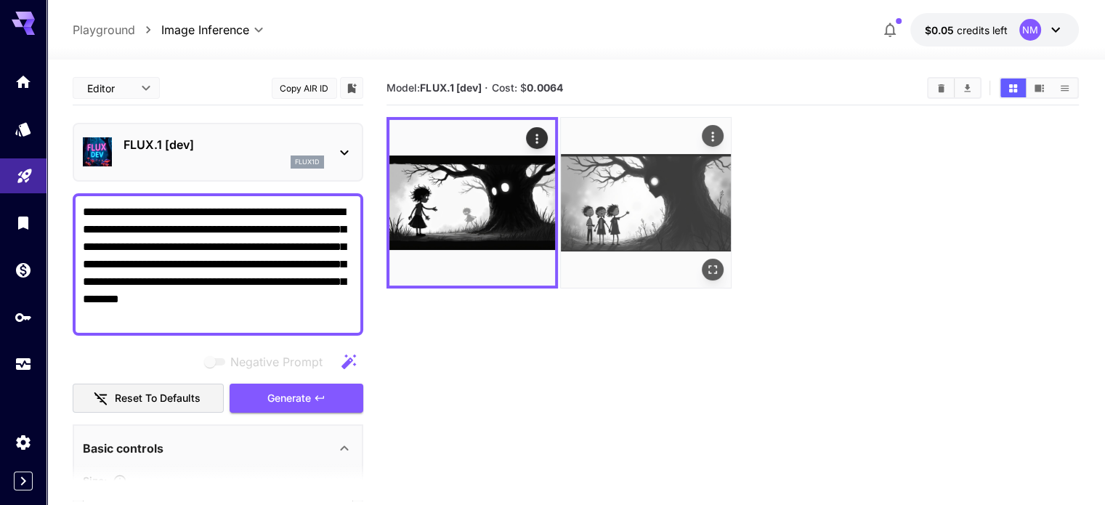
click at [609, 197] on img at bounding box center [646, 203] width 170 height 170
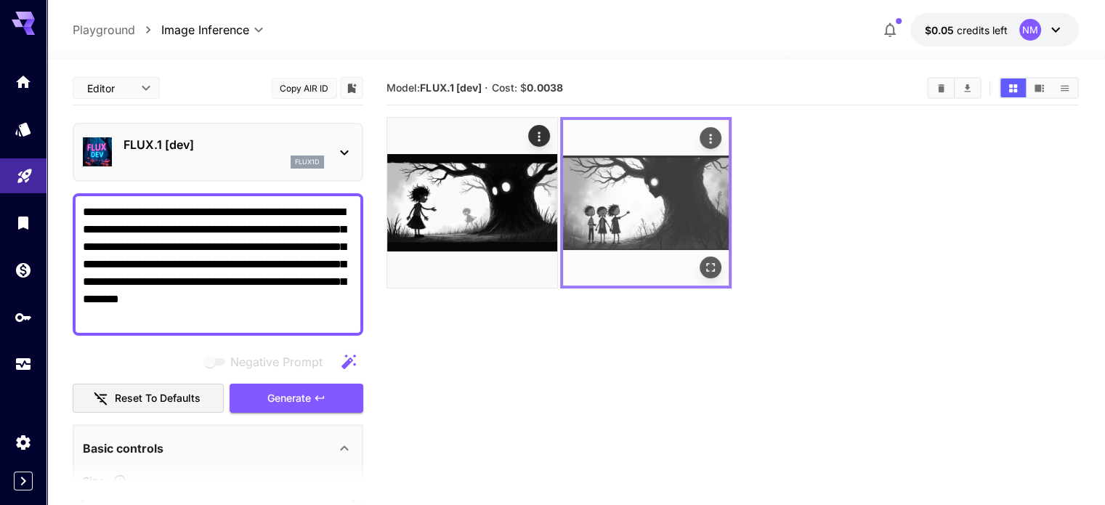
click at [703, 260] on icon "Open in fullscreen" at bounding box center [710, 267] width 15 height 15
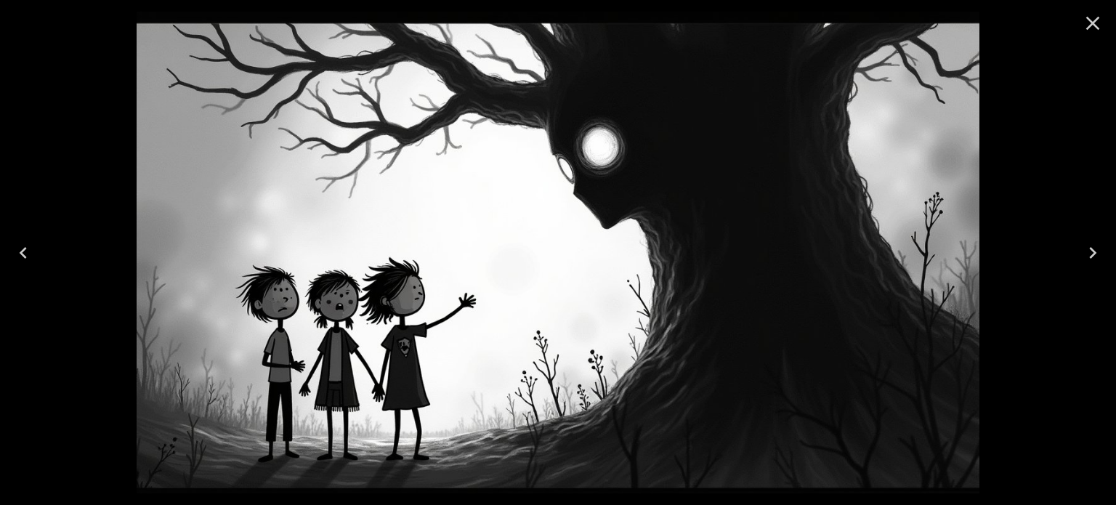
click at [1103, 20] on icon "Close" at bounding box center [1092, 23] width 23 height 23
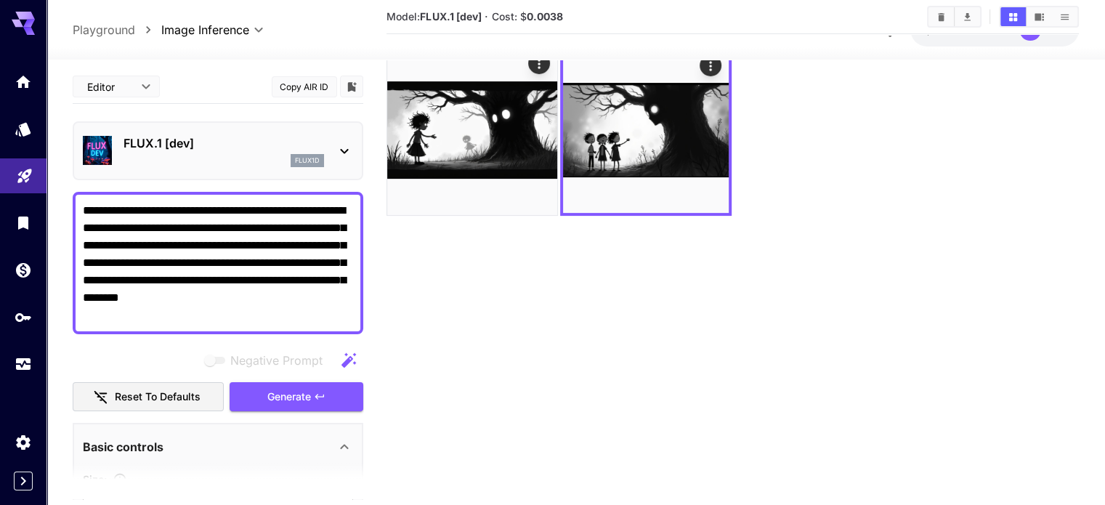
click at [341, 142] on icon at bounding box center [344, 150] width 17 height 17
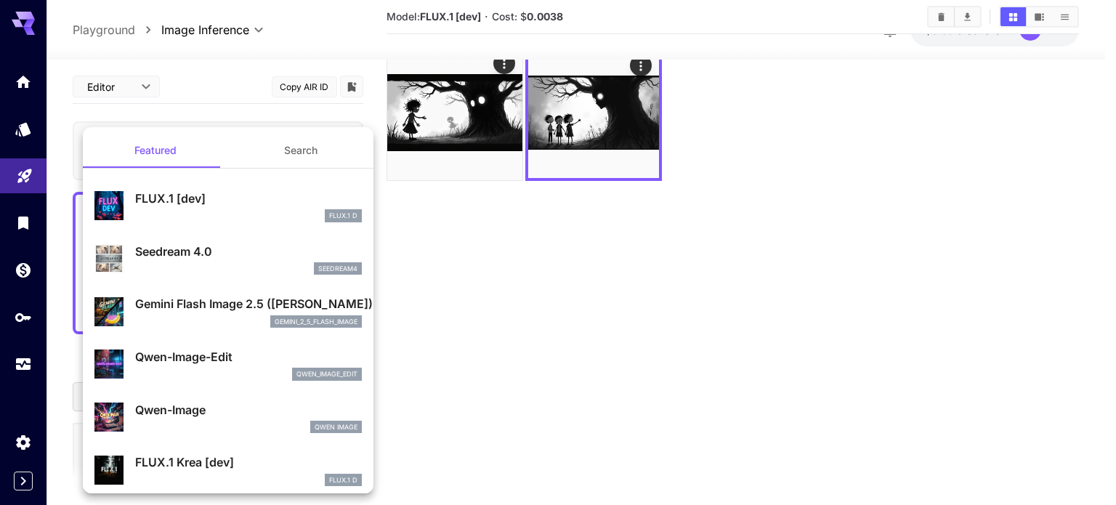
click at [523, 296] on div at bounding box center [558, 252] width 1116 height 505
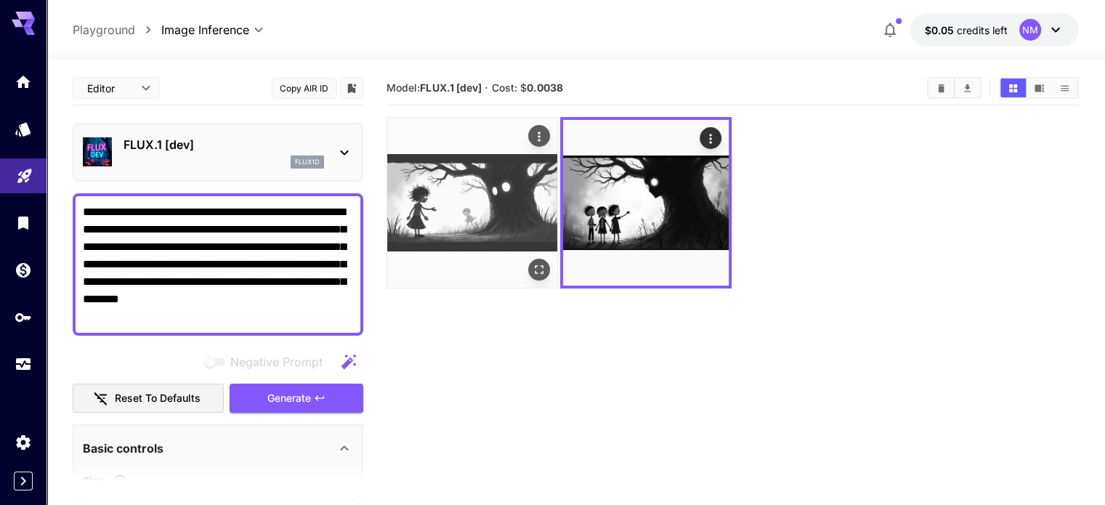
click at [457, 175] on img at bounding box center [472, 203] width 170 height 170
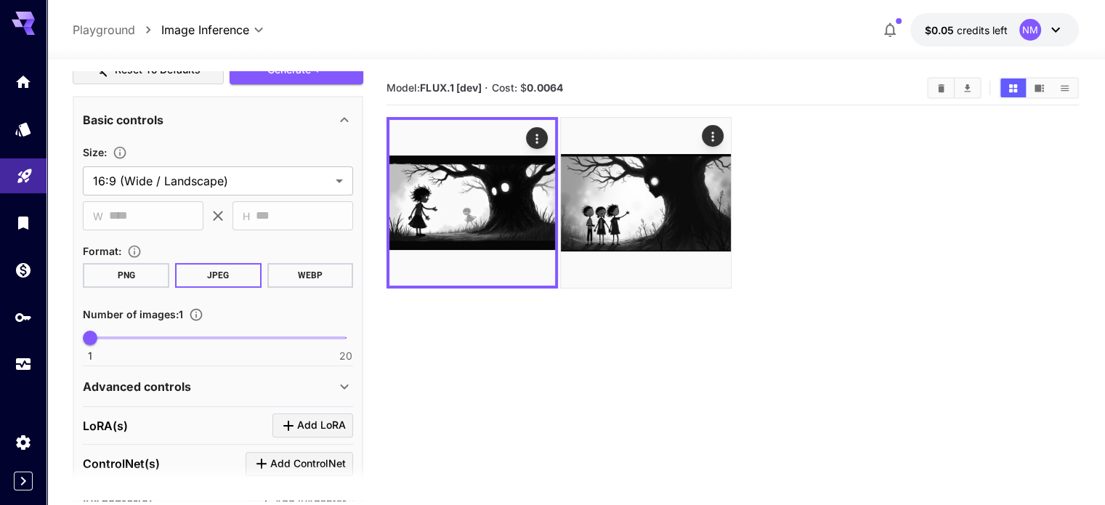
scroll to position [436, 0]
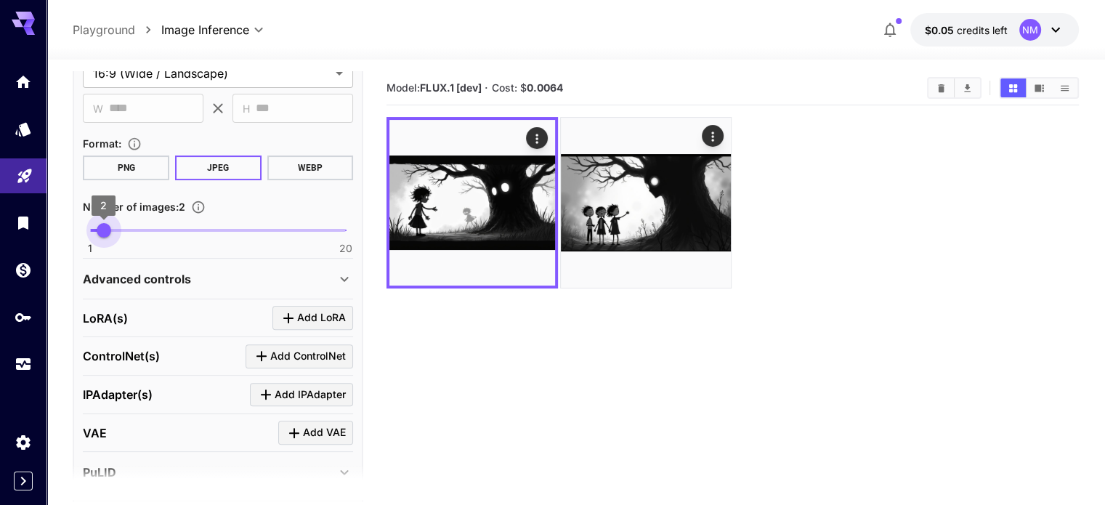
drag, startPoint x: 95, startPoint y: 225, endPoint x: 108, endPoint y: 227, distance: 12.5
click at [108, 227] on span "2" at bounding box center [104, 230] width 15 height 15
drag, startPoint x: 108, startPoint y: 227, endPoint x: 118, endPoint y: 231, distance: 11.5
click at [118, 231] on span "3" at bounding box center [117, 230] width 15 height 15
type input "*"
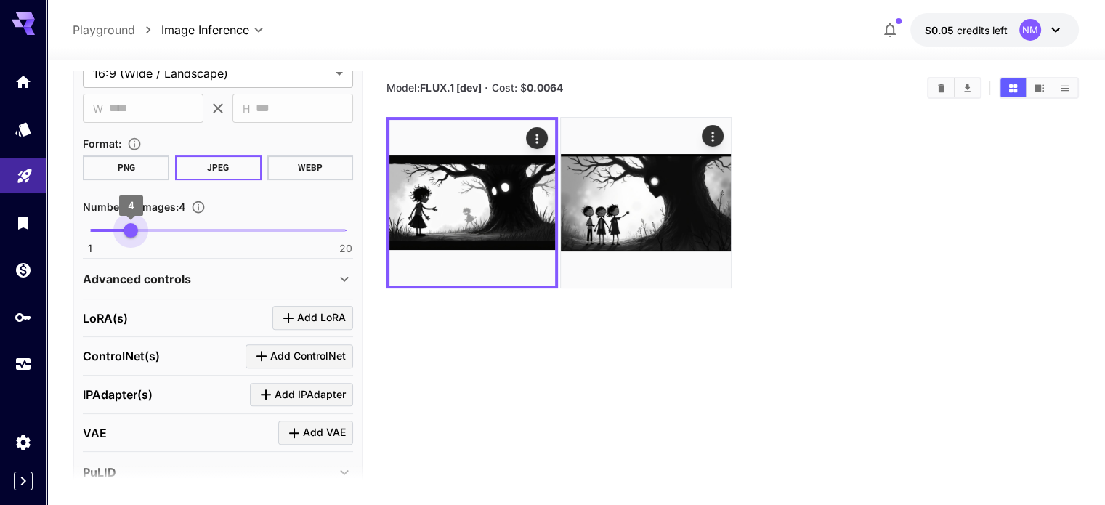
drag, startPoint x: 115, startPoint y: 230, endPoint x: 126, endPoint y: 235, distance: 11.7
click at [126, 234] on span "4" at bounding box center [130, 230] width 15 height 15
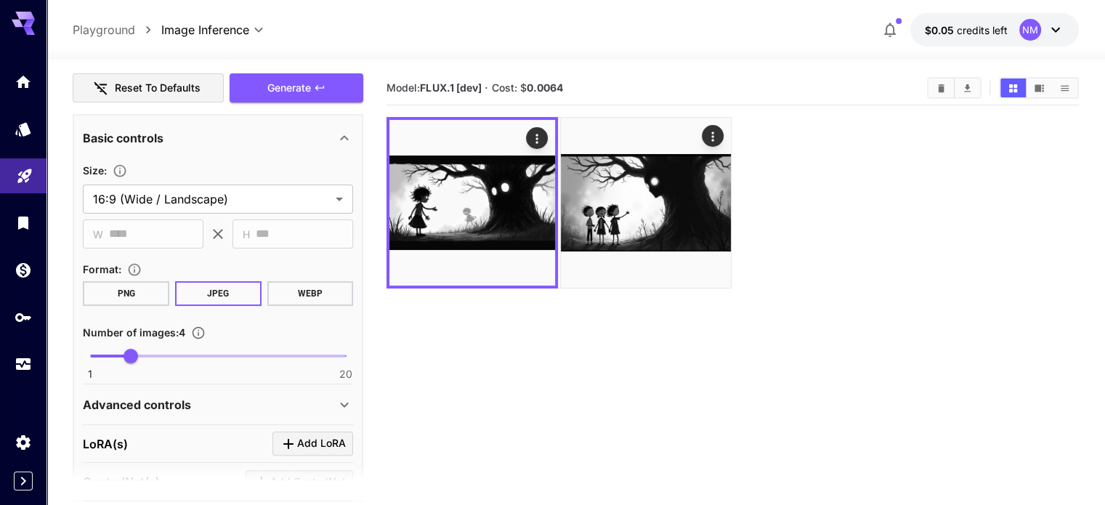
scroll to position [218, 0]
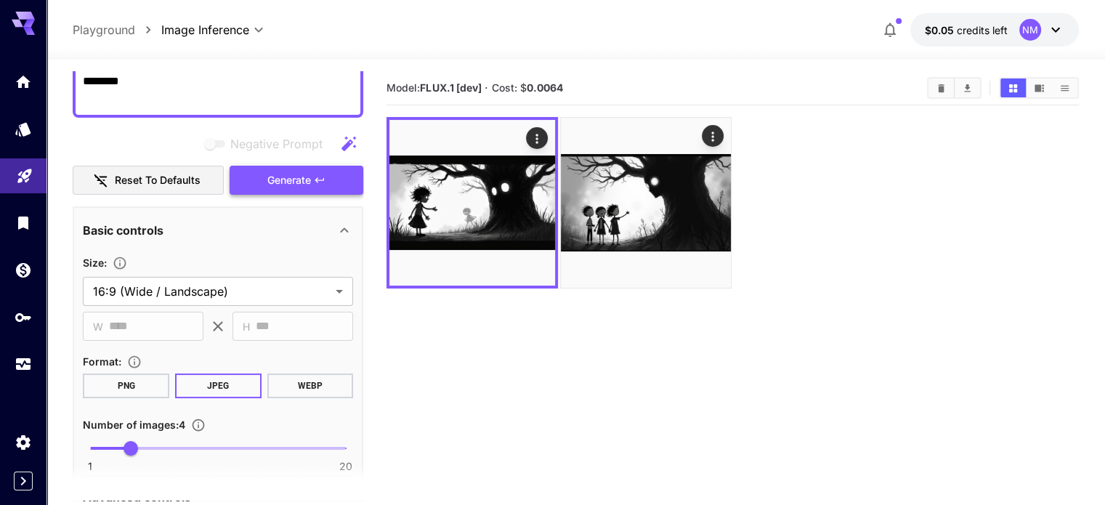
click at [293, 179] on span "Generate" at bounding box center [289, 180] width 44 height 18
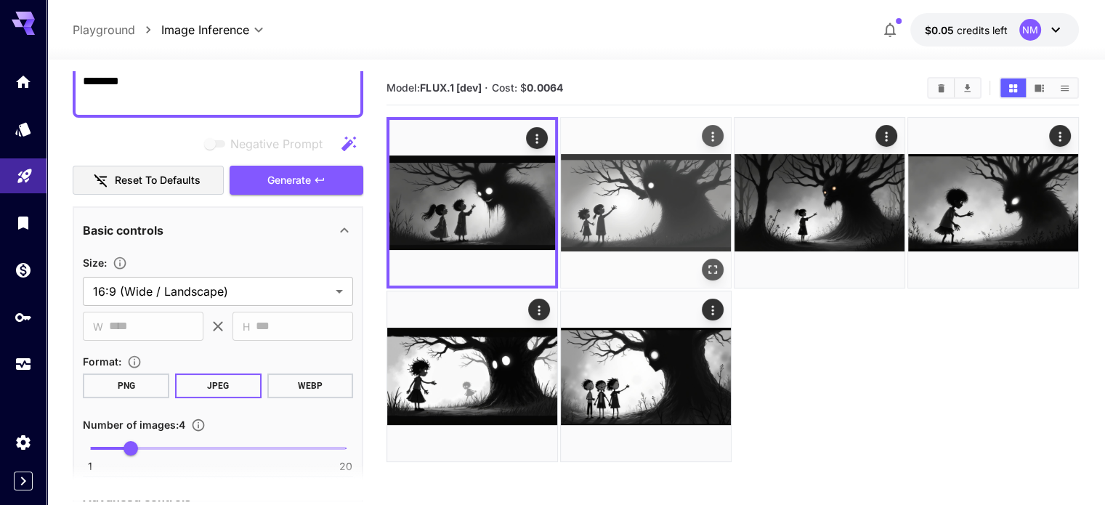
click at [613, 180] on img at bounding box center [646, 203] width 170 height 170
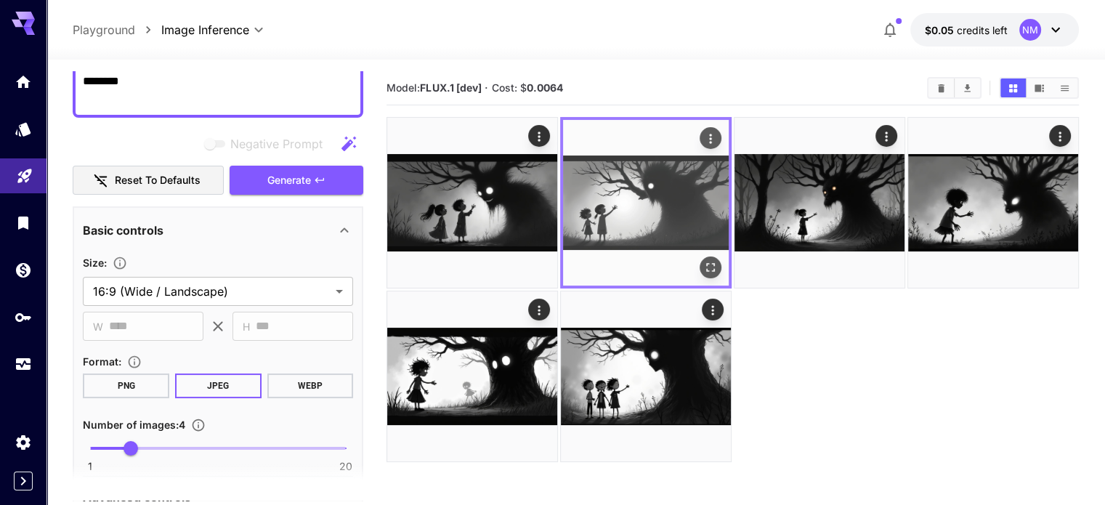
click at [700, 256] on button "Open in fullscreen" at bounding box center [711, 267] width 22 height 22
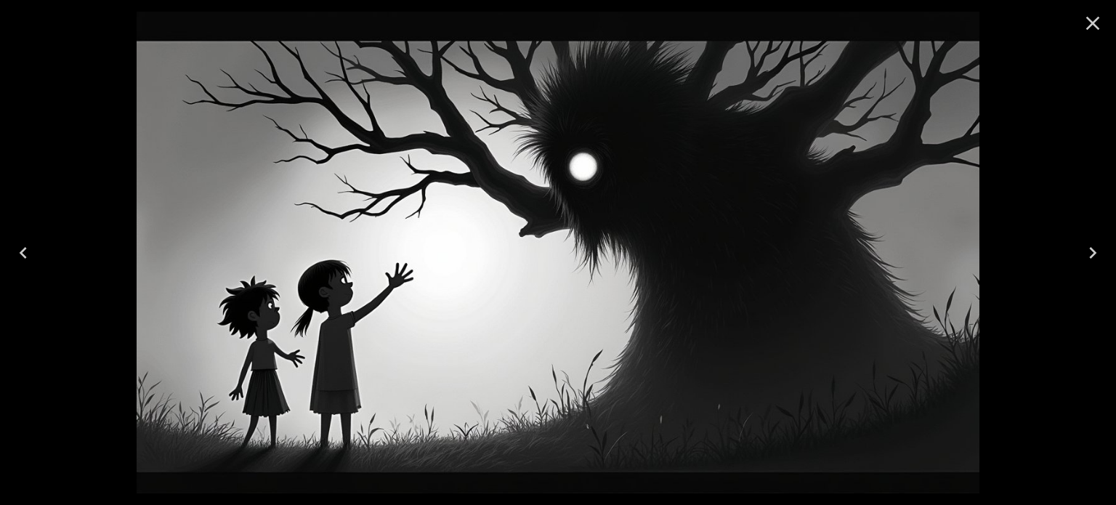
click at [0, 126] on div at bounding box center [558, 252] width 1116 height 505
click at [1090, 19] on icon "Close" at bounding box center [1093, 24] width 14 height 14
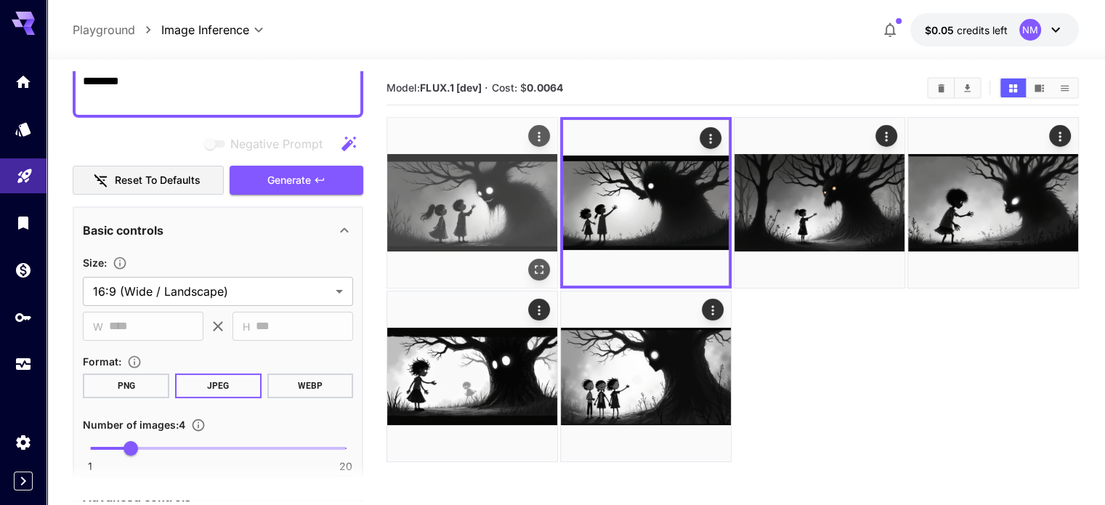
click at [474, 208] on img at bounding box center [472, 203] width 170 height 170
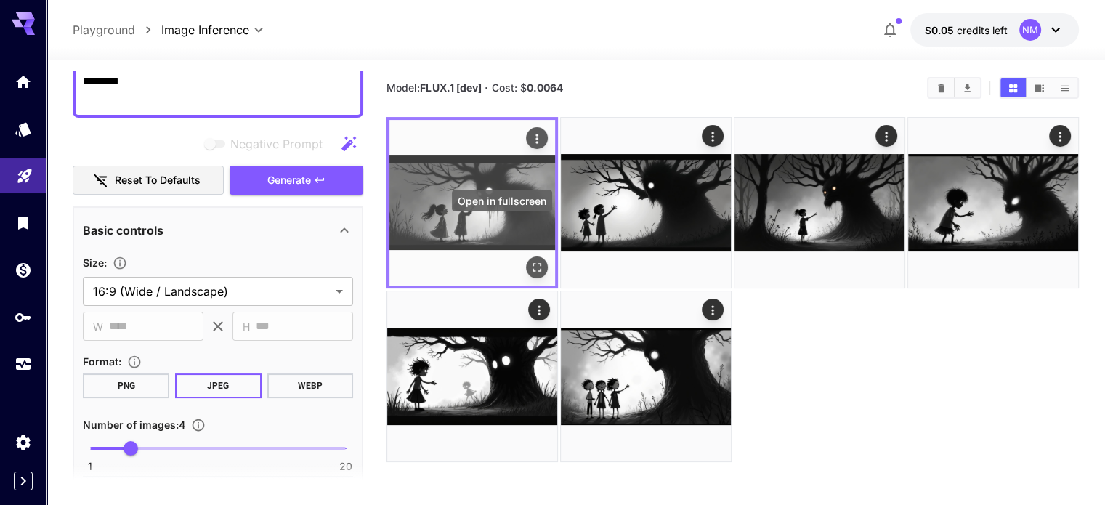
click at [530, 260] on icon "Open in fullscreen" at bounding box center [537, 267] width 15 height 15
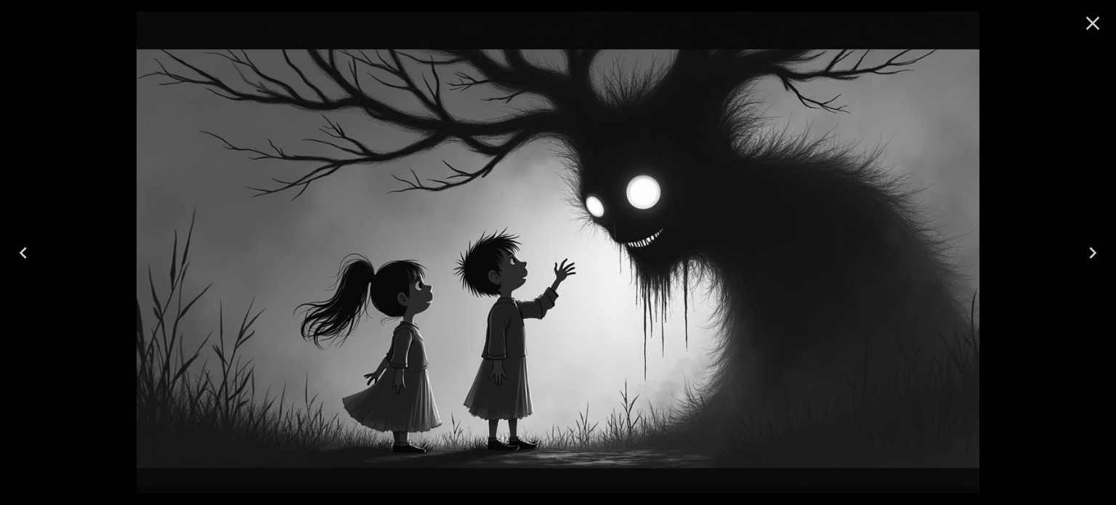
click at [1099, 100] on div at bounding box center [558, 252] width 1116 height 505
click at [1093, 36] on button "Close" at bounding box center [1092, 23] width 35 height 35
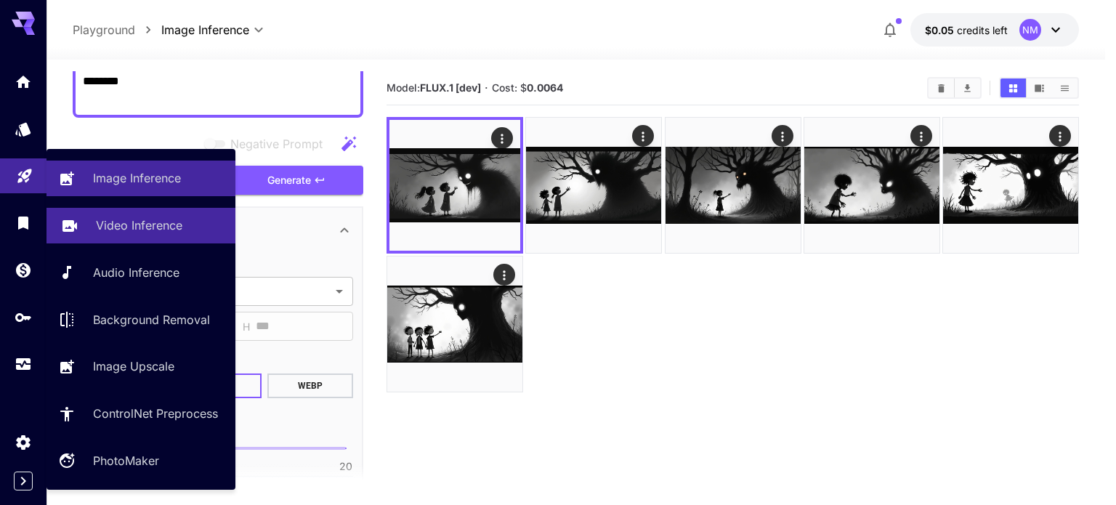
click at [111, 226] on p "Video Inference" at bounding box center [139, 224] width 86 height 17
type input "**********"
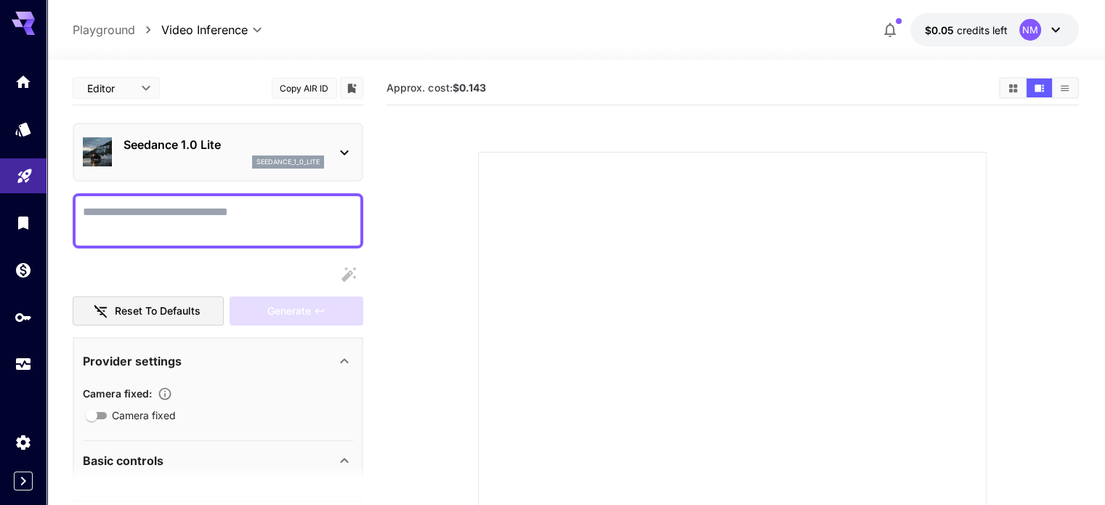
click at [141, 235] on textarea "Camera fixed" at bounding box center [218, 220] width 270 height 35
click at [334, 144] on div "Seedance 1.0 Lite seedance_1_0_lite" at bounding box center [218, 152] width 270 height 44
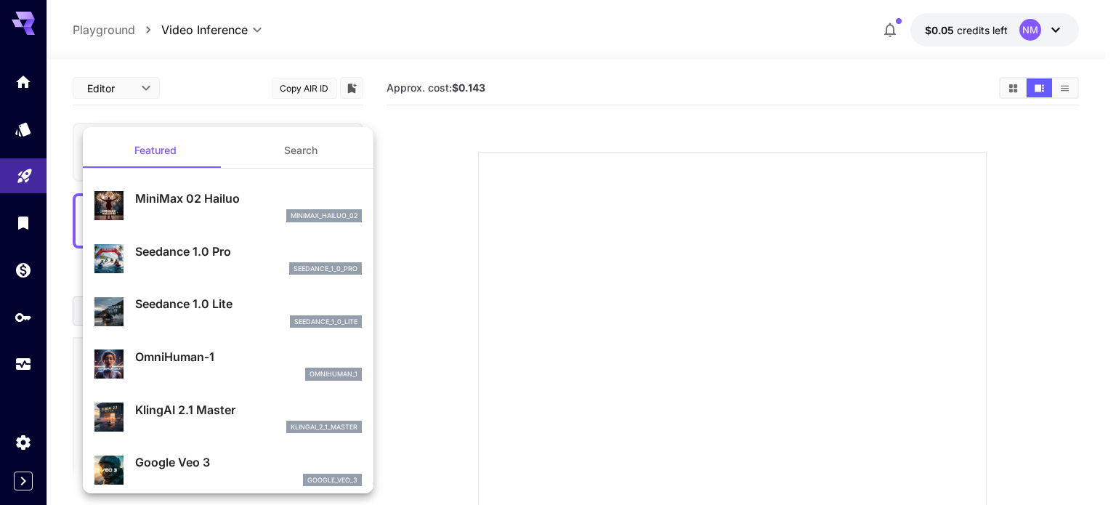
click at [567, 168] on div at bounding box center [558, 252] width 1116 height 505
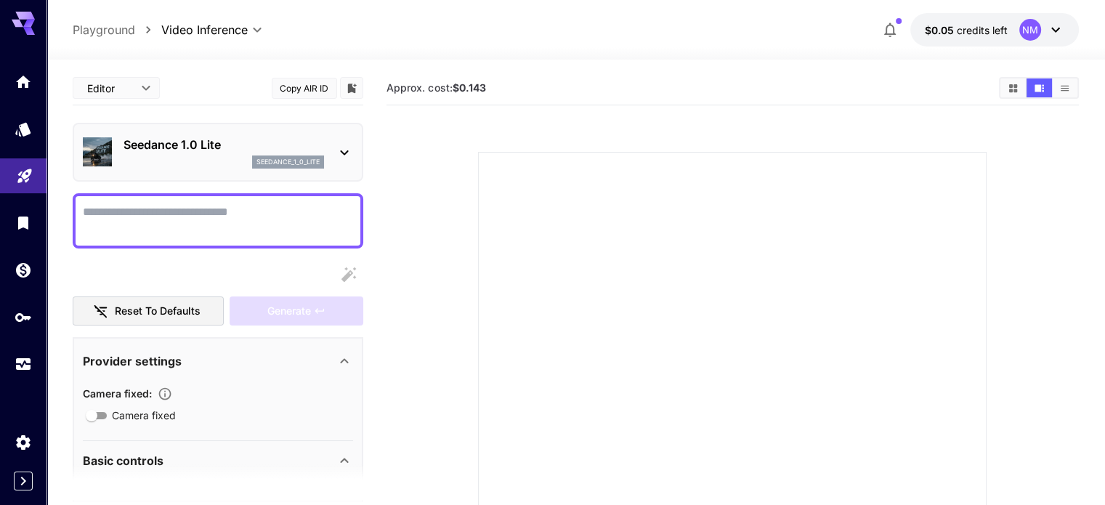
click at [270, 216] on textarea "Camera fixed" at bounding box center [218, 220] width 270 height 35
paste textarea "**********"
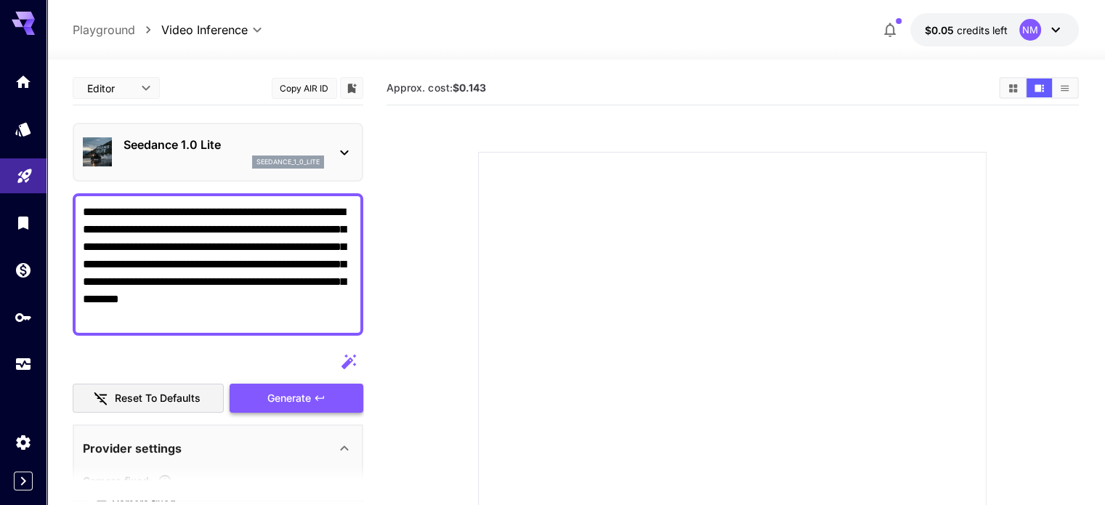
type textarea "**********"
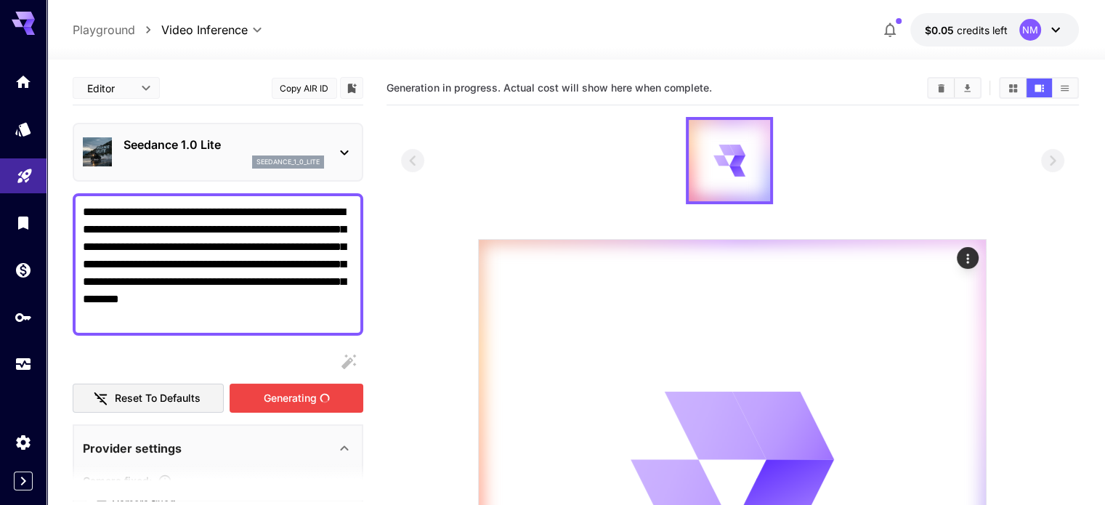
click at [296, 401] on div "Generating" at bounding box center [297, 399] width 134 height 30
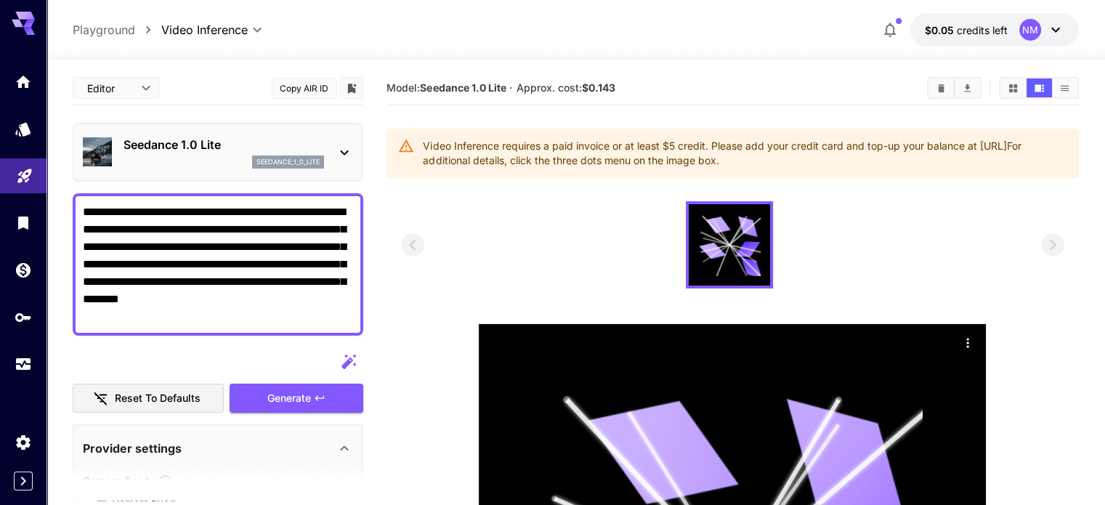
click at [262, 320] on textarea "**********" at bounding box center [218, 264] width 270 height 122
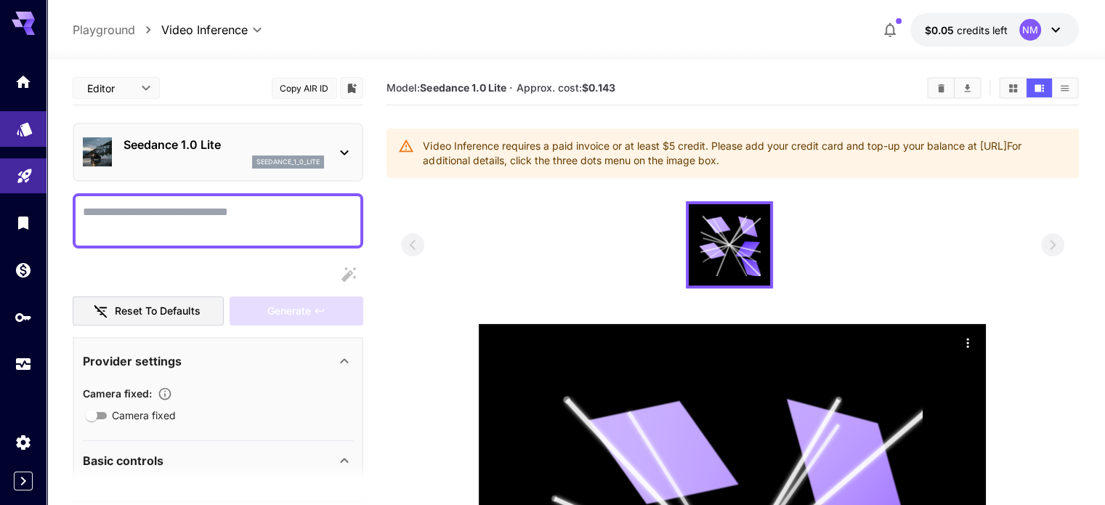
click at [36, 125] on link at bounding box center [23, 129] width 46 height 36
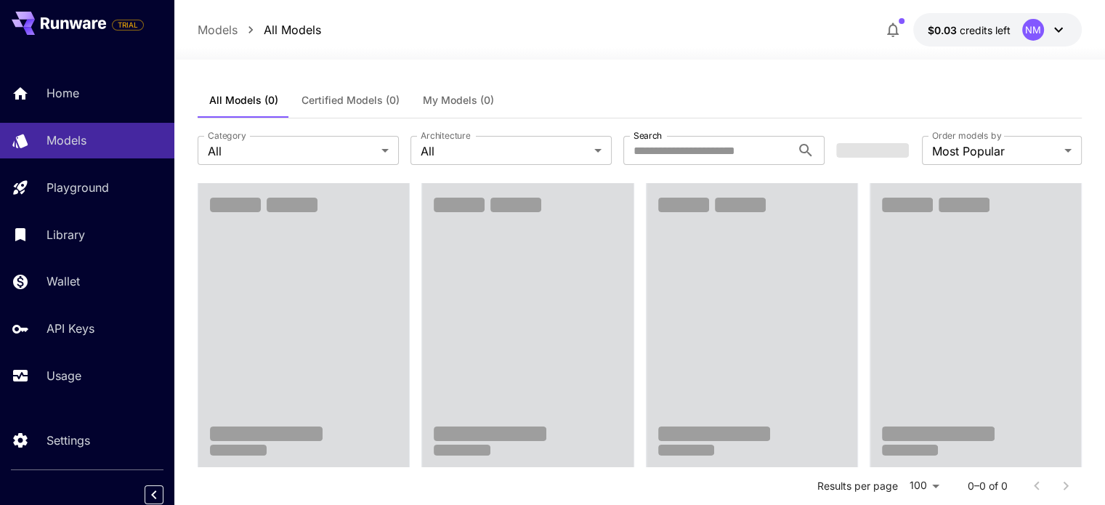
click at [561, 91] on div "All Models (0) Certified Models (0) My Models (0)" at bounding box center [640, 101] width 884 height 36
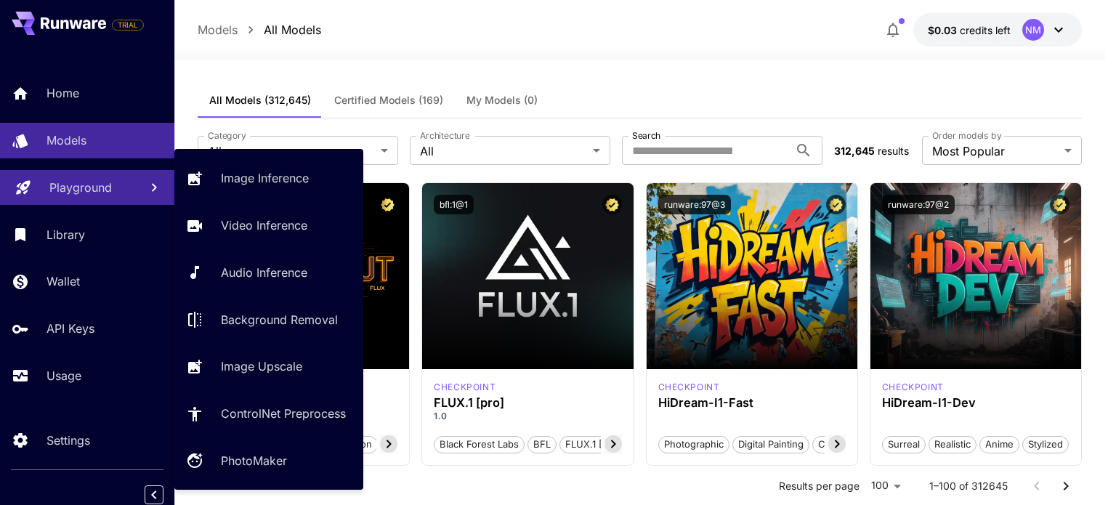
click at [131, 187] on link "Playground" at bounding box center [87, 188] width 174 height 36
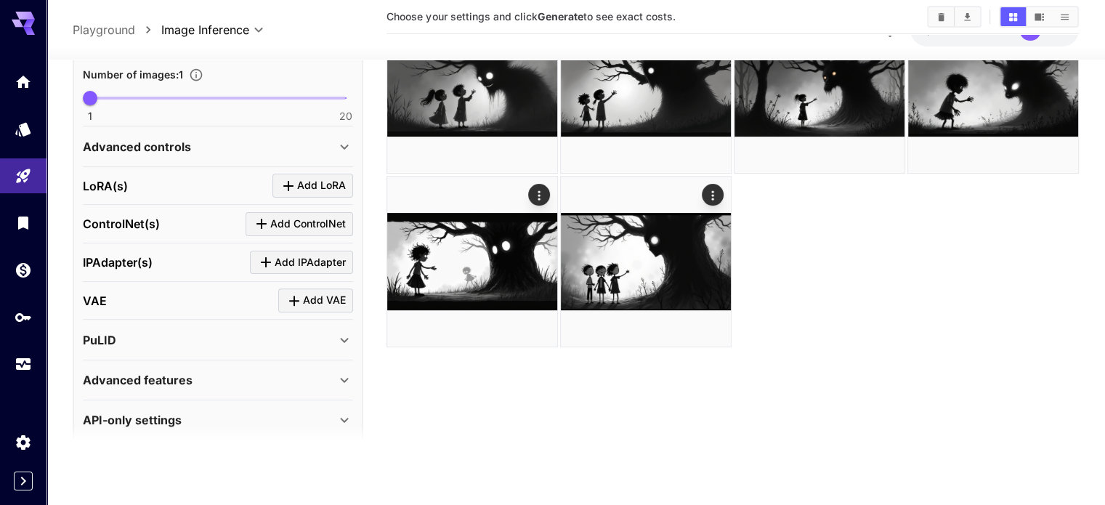
scroll to position [453, 0]
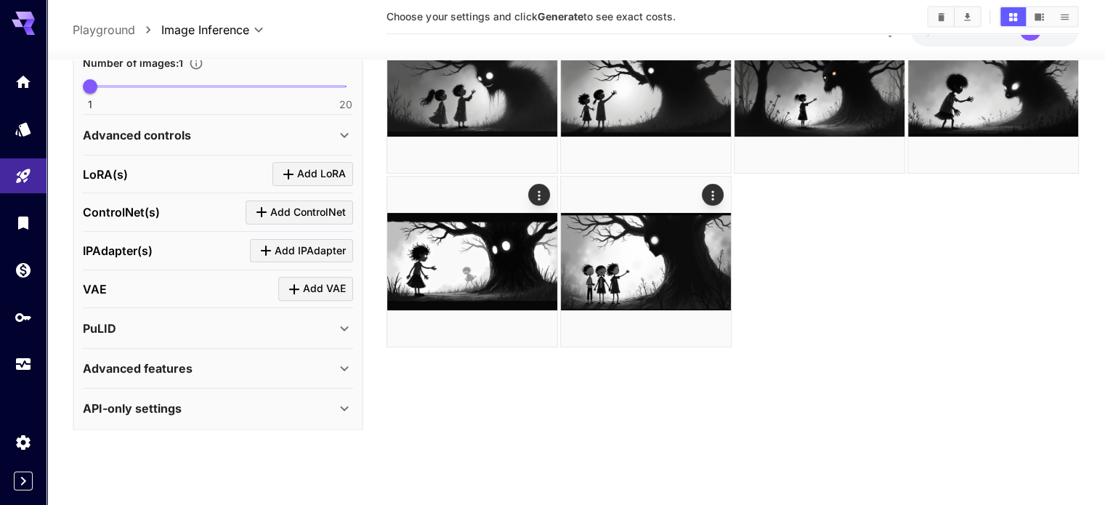
click at [244, 360] on div "Advanced features" at bounding box center [209, 368] width 253 height 17
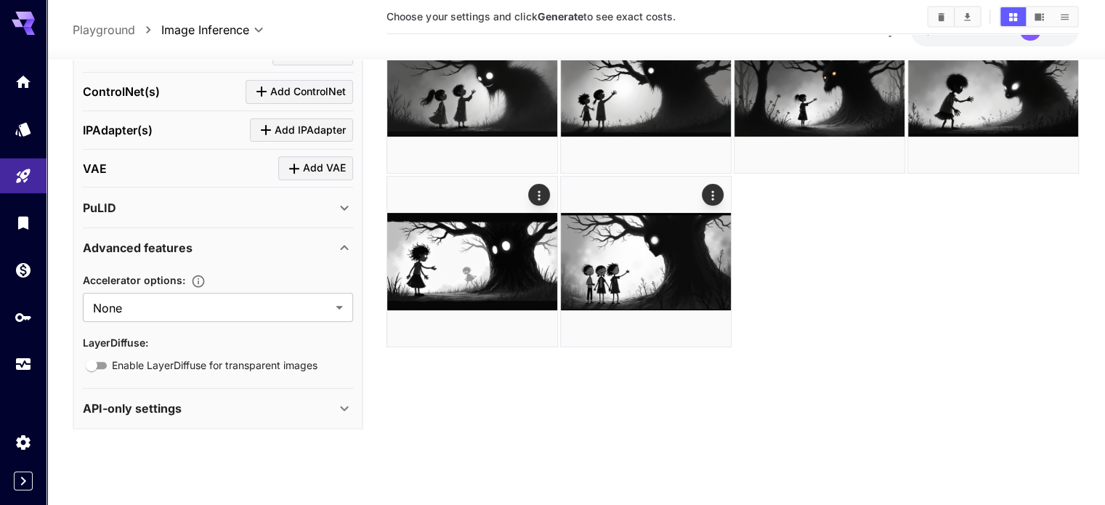
click at [217, 240] on div "Advanced features" at bounding box center [209, 247] width 253 height 17
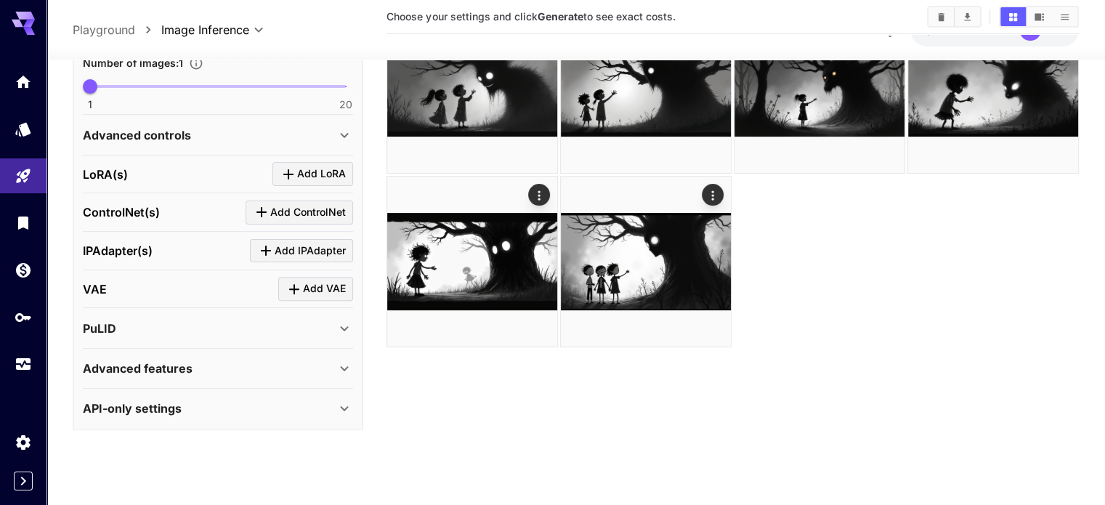
click at [222, 400] on div "API-only settings" at bounding box center [209, 408] width 253 height 17
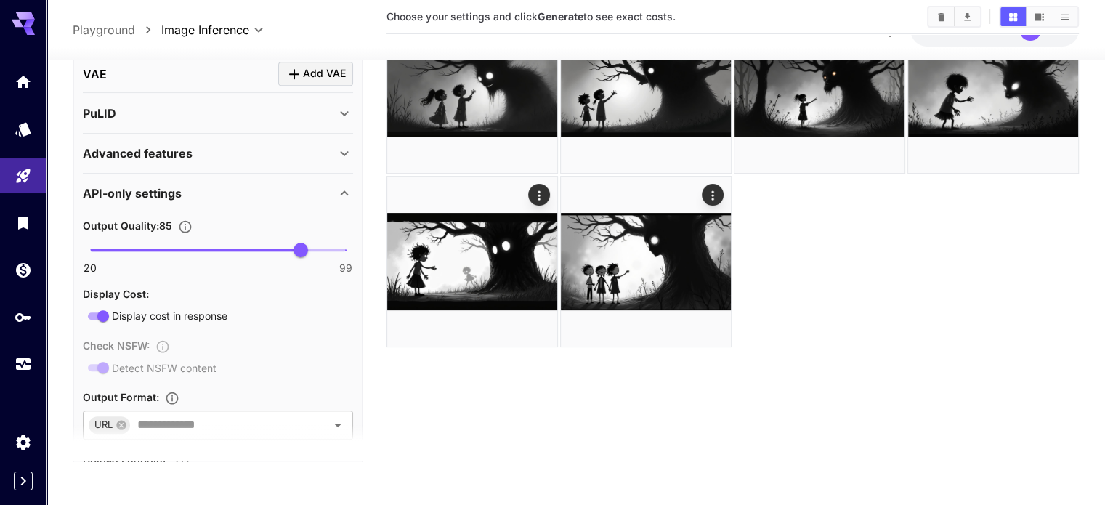
scroll to position [671, 0]
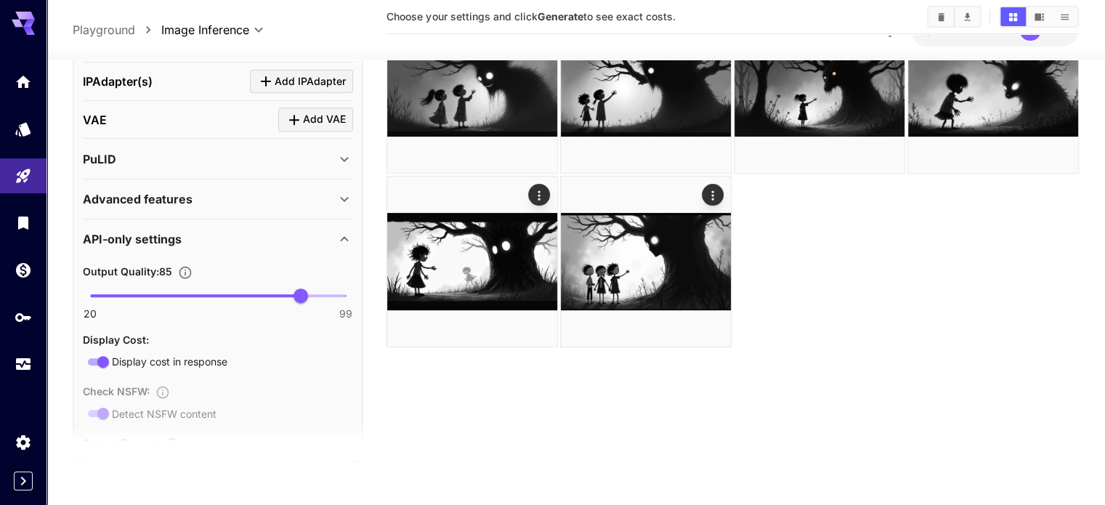
click at [249, 231] on div "API-only settings" at bounding box center [209, 239] width 253 height 17
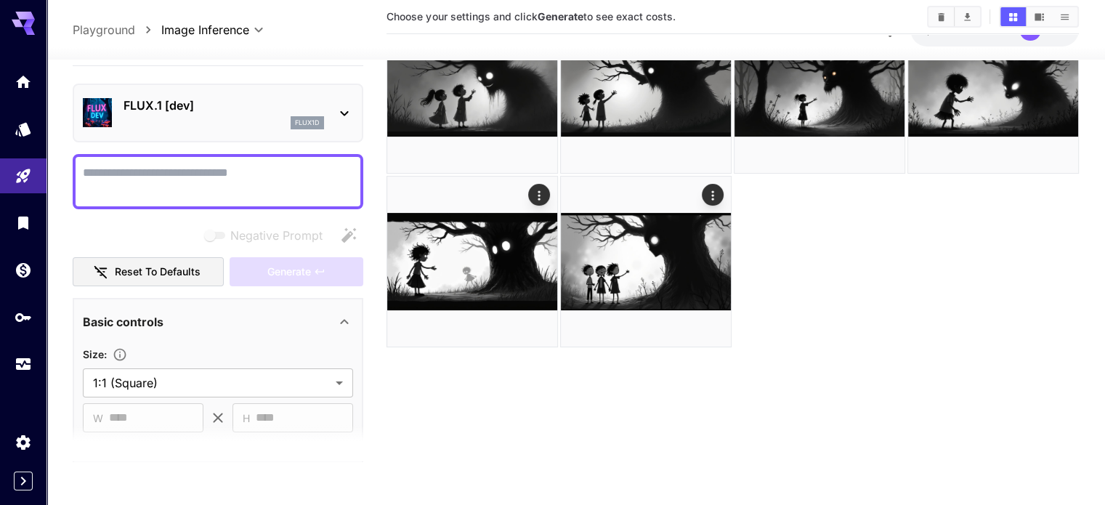
scroll to position [0, 0]
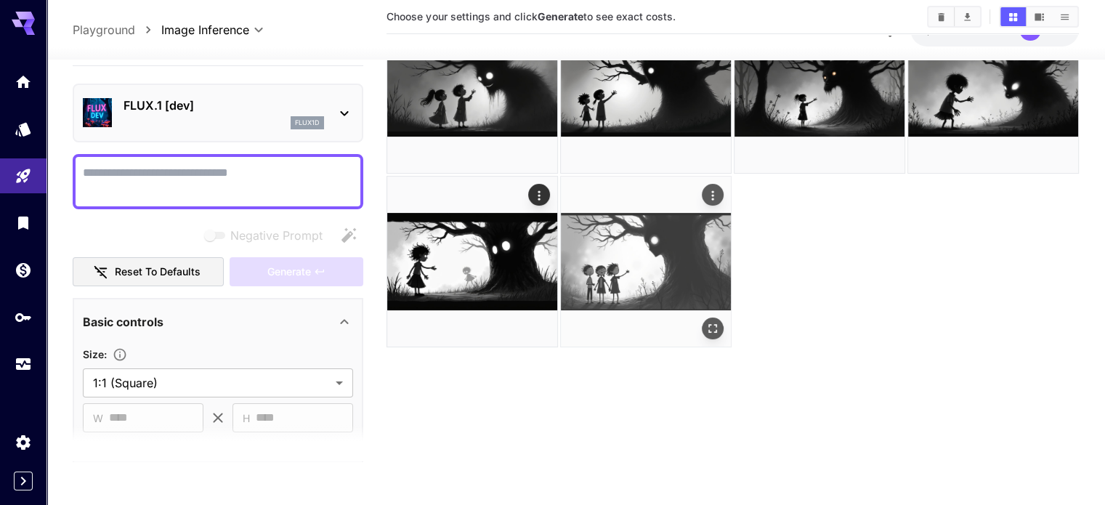
click at [561, 187] on img at bounding box center [646, 262] width 170 height 170
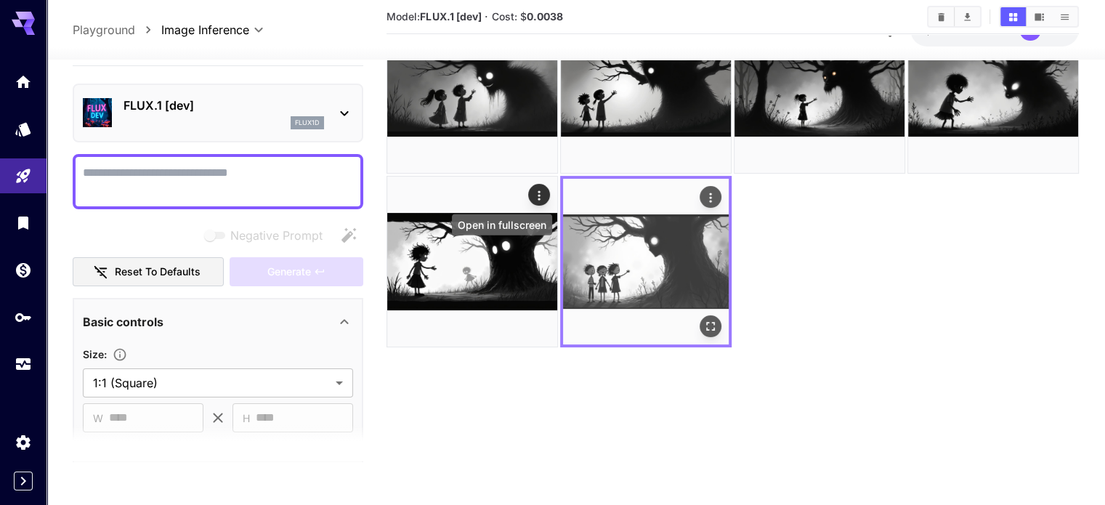
click at [700, 315] on div "Open in fullscreen" at bounding box center [711, 326] width 22 height 22
click at [703, 318] on icon "Open in fullscreen" at bounding box center [710, 325] width 15 height 15
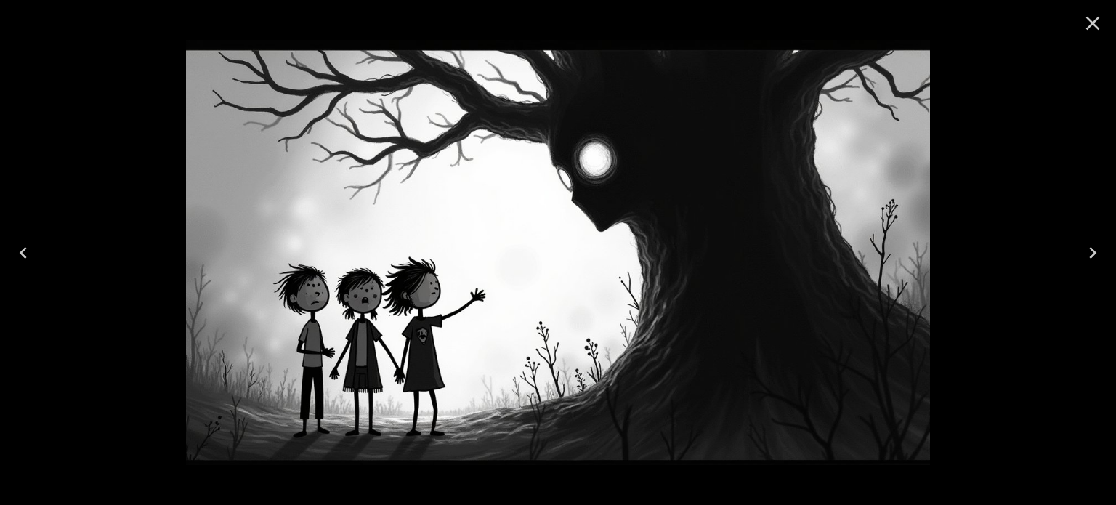
click at [58, 105] on div at bounding box center [558, 252] width 1116 height 505
click at [1087, 19] on icon "Close" at bounding box center [1093, 24] width 14 height 14
